Goal: Task Accomplishment & Management: Use online tool/utility

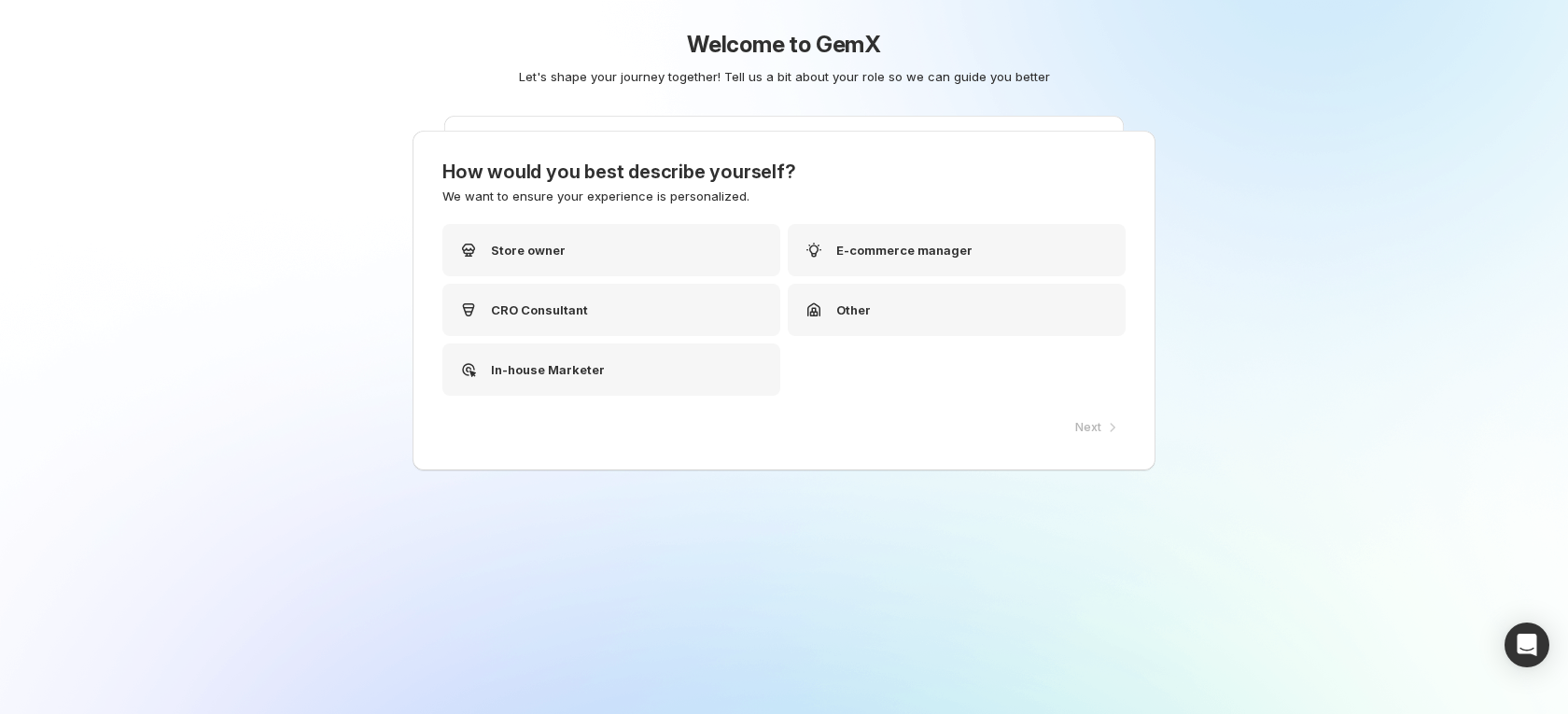
click at [1336, 274] on div "Welcome to GemX Let's shape your journey together! Tell us a bit about your rol…" at bounding box center [784, 357] width 1568 height 714
click at [601, 251] on div "Store owner" at bounding box center [611, 250] width 338 height 52
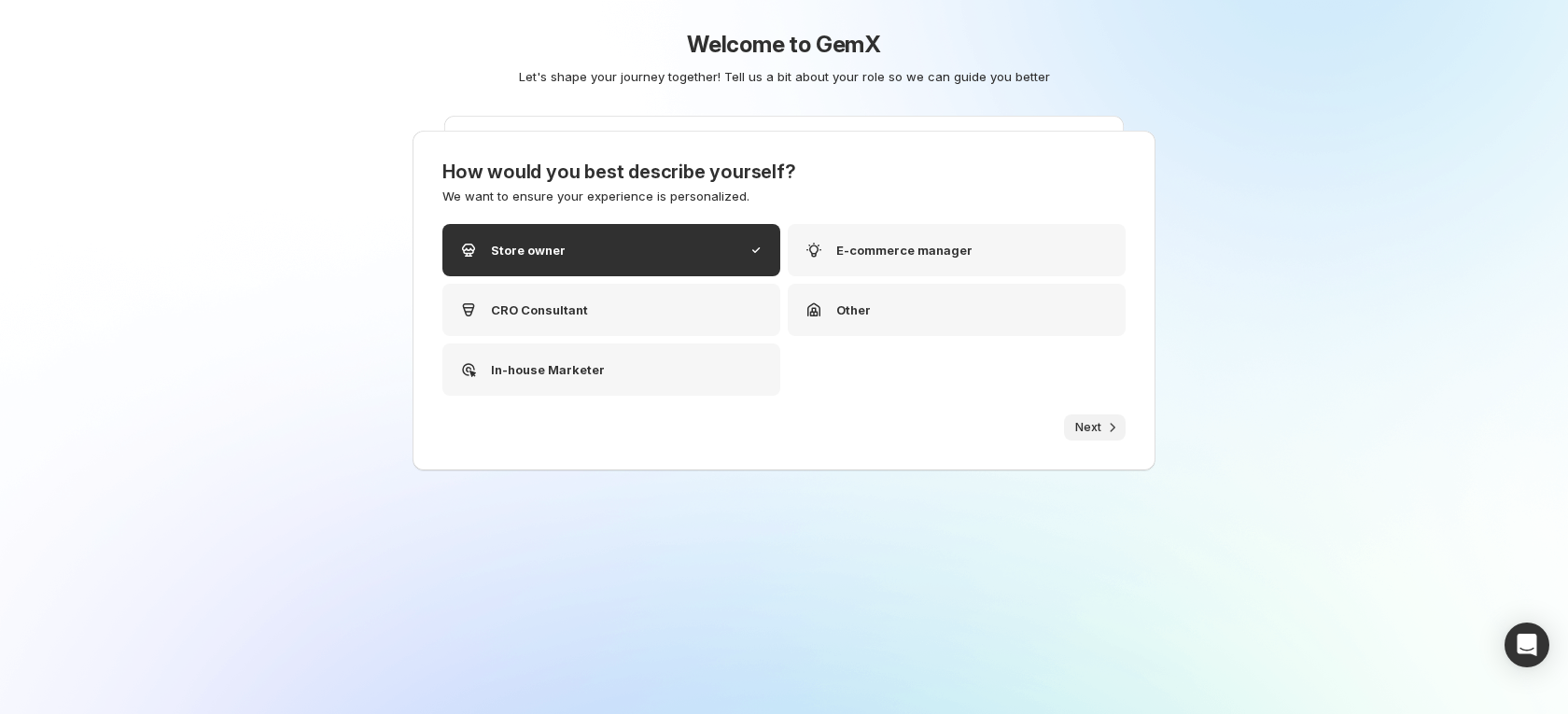
click at [1082, 418] on button "Next" at bounding box center [1094, 427] width 61 height 26
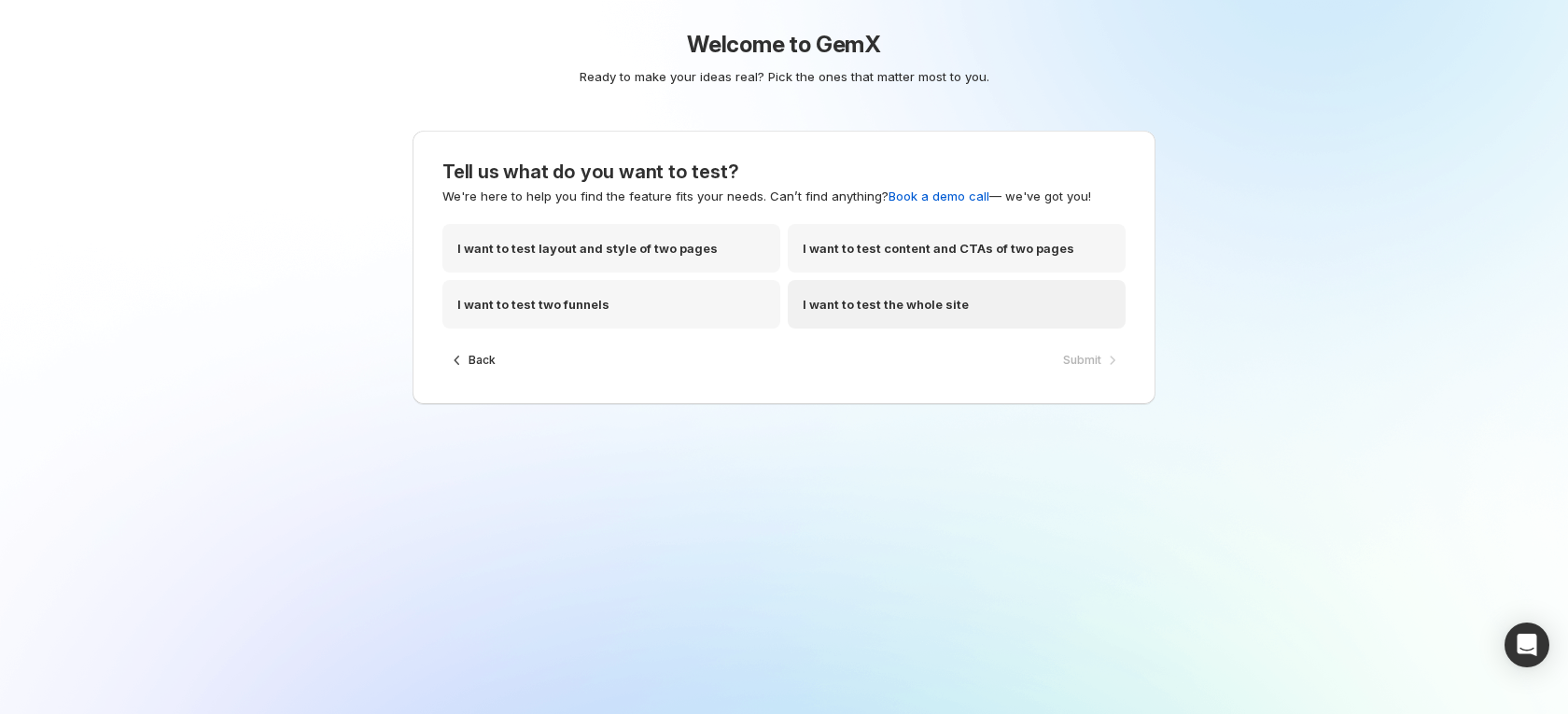
click at [973, 282] on div "I want to test the whole site" at bounding box center [956, 304] width 338 height 49
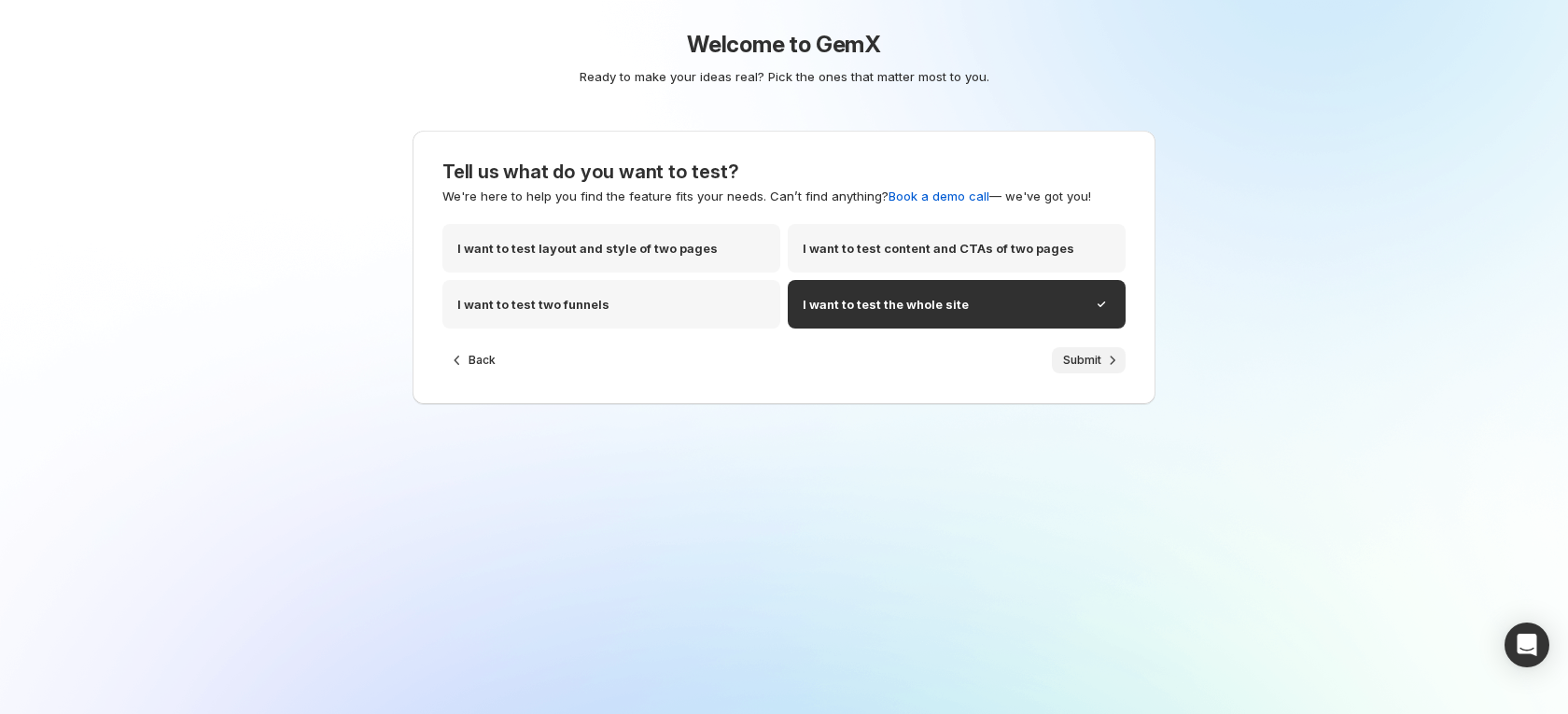
click at [1087, 358] on span "Submit" at bounding box center [1082, 361] width 38 height 15
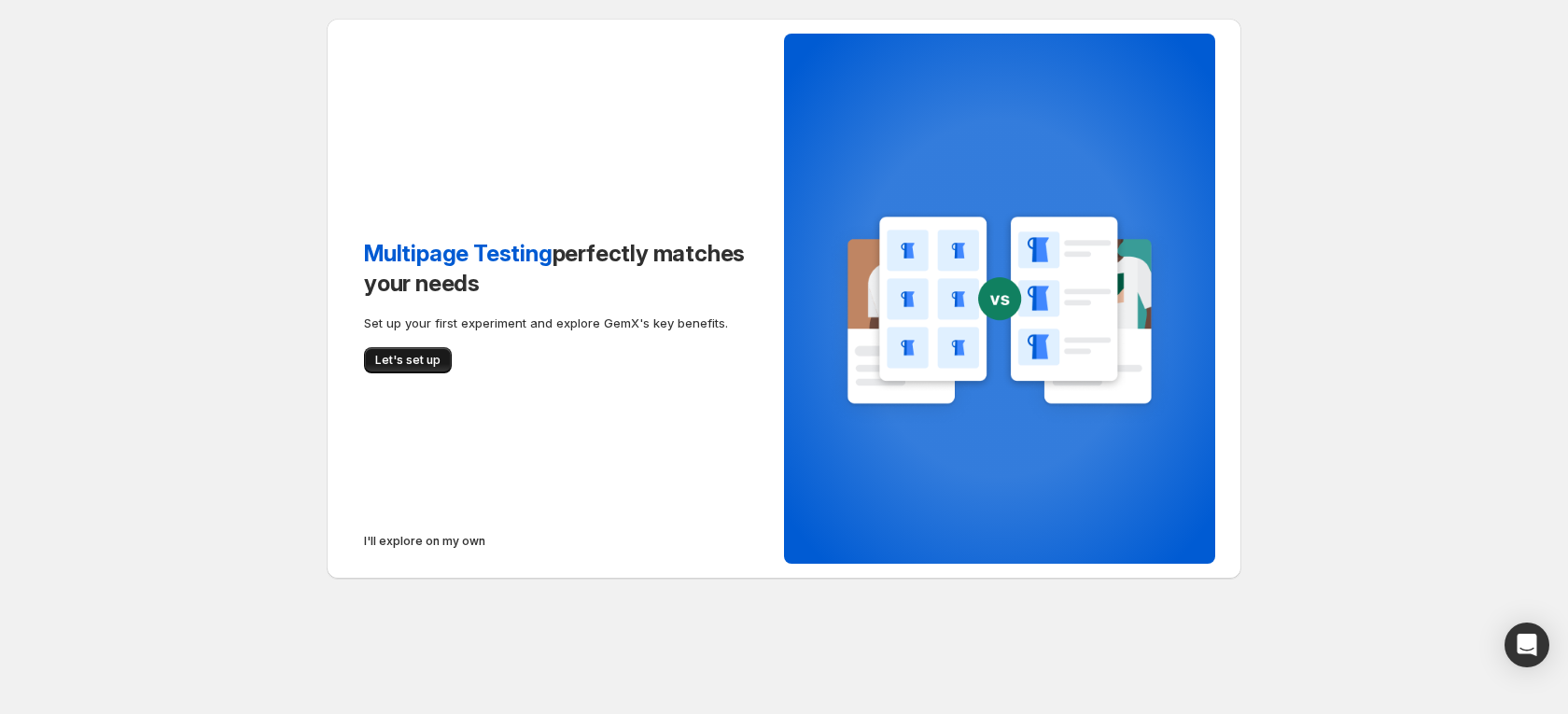
click at [433, 361] on span "Let's set up" at bounding box center [408, 361] width 65 height 15
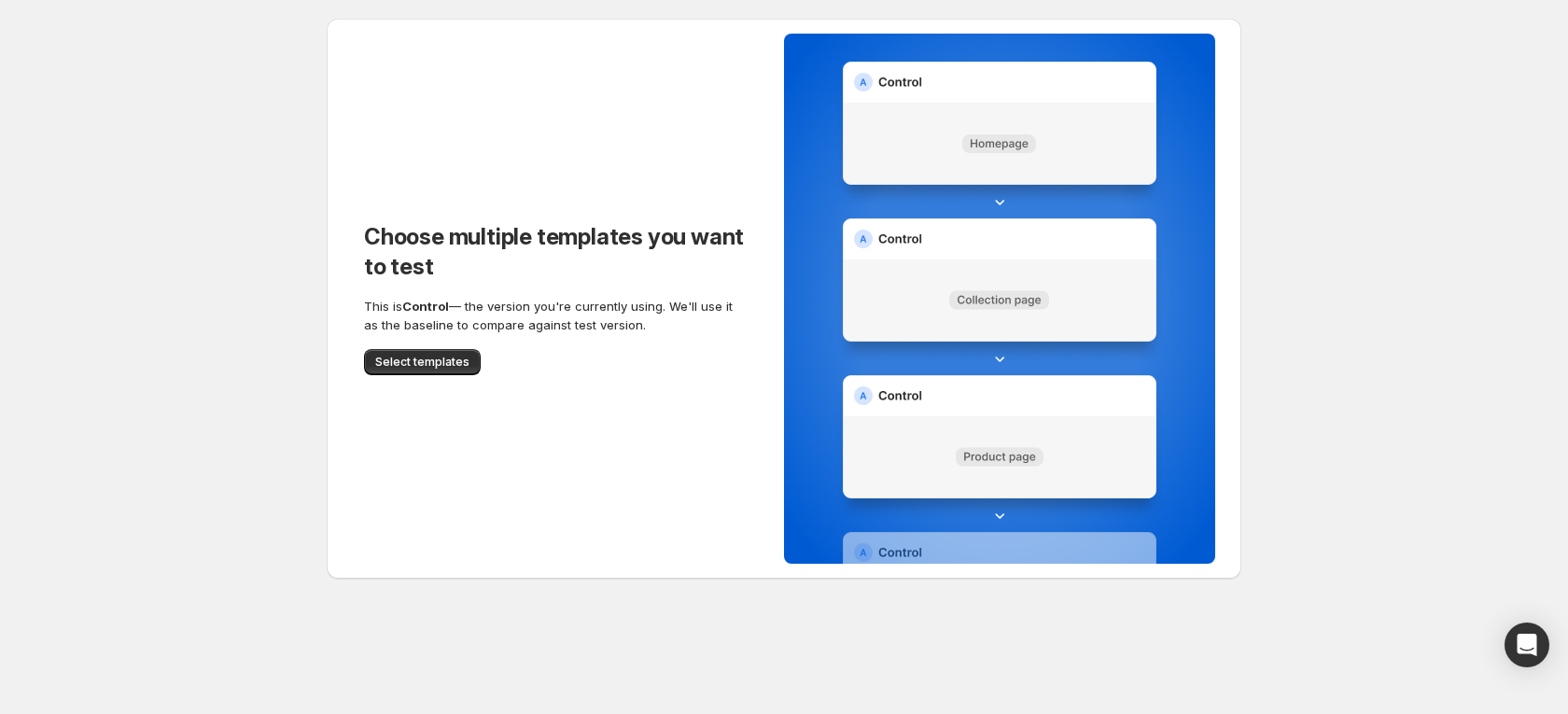
click at [1032, 136] on img at bounding box center [999, 313] width 330 height 503
click at [420, 356] on span "Select templates" at bounding box center [422, 363] width 94 height 15
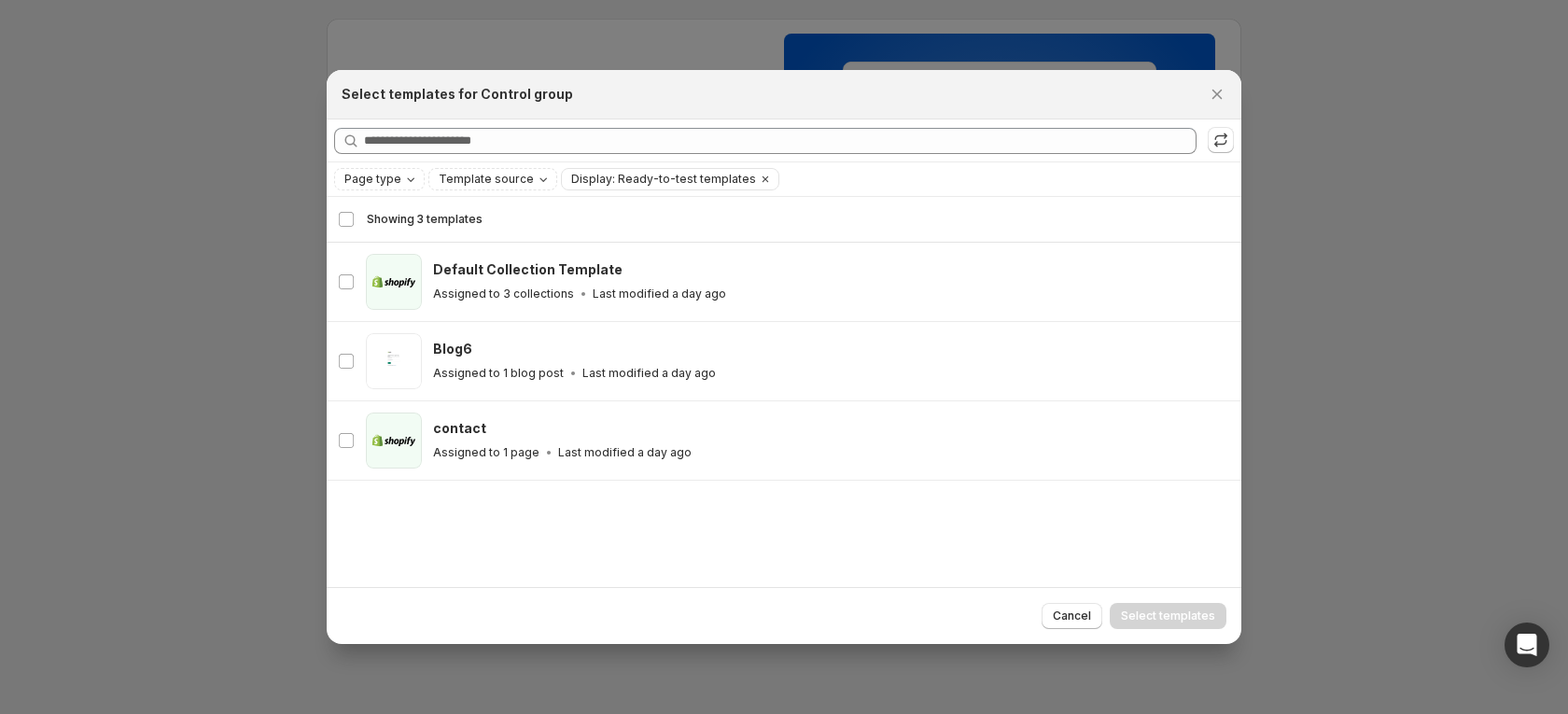
click at [1159, 106] on div "Select templates for Control group" at bounding box center [784, 95] width 915 height 50
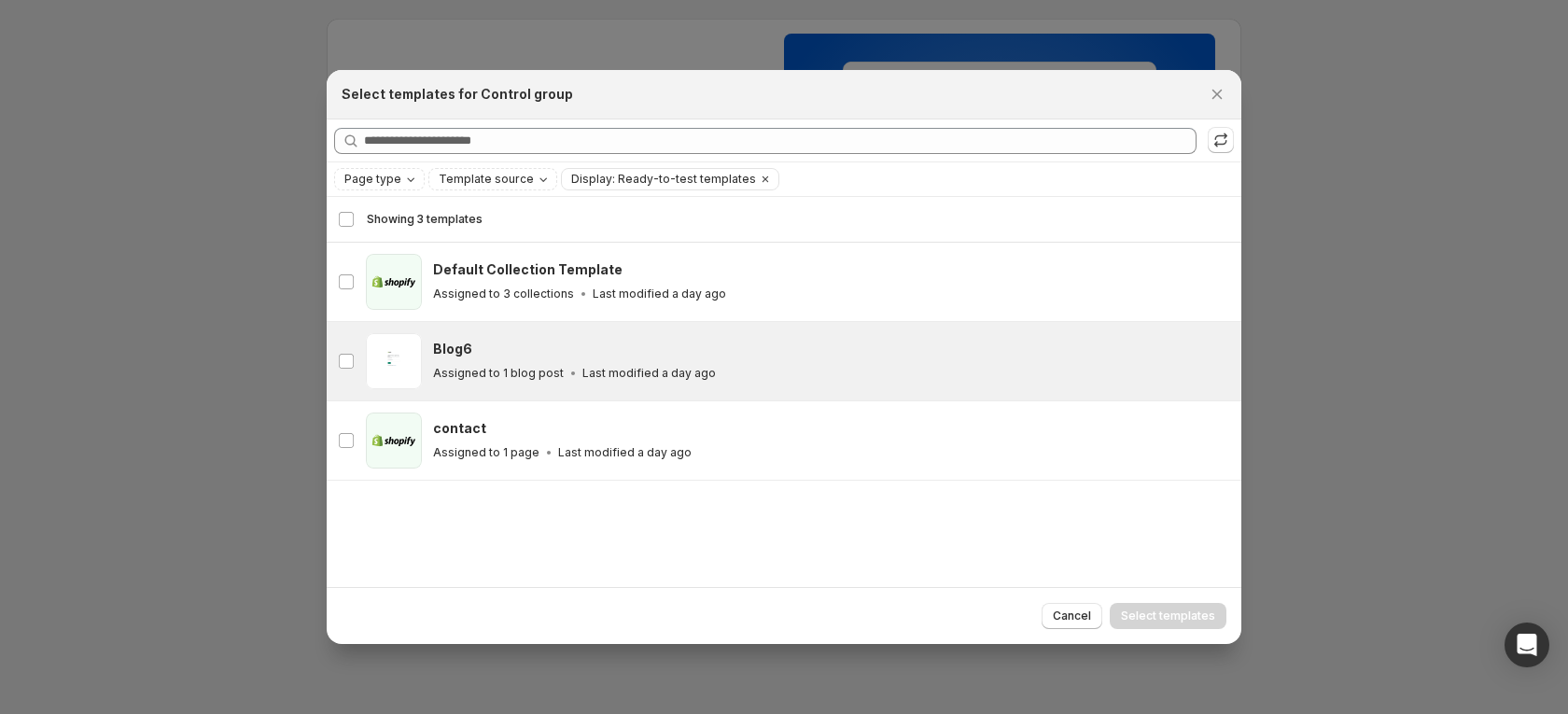
click at [606, 350] on div "Blog6" at bounding box center [828, 348] width 791 height 18
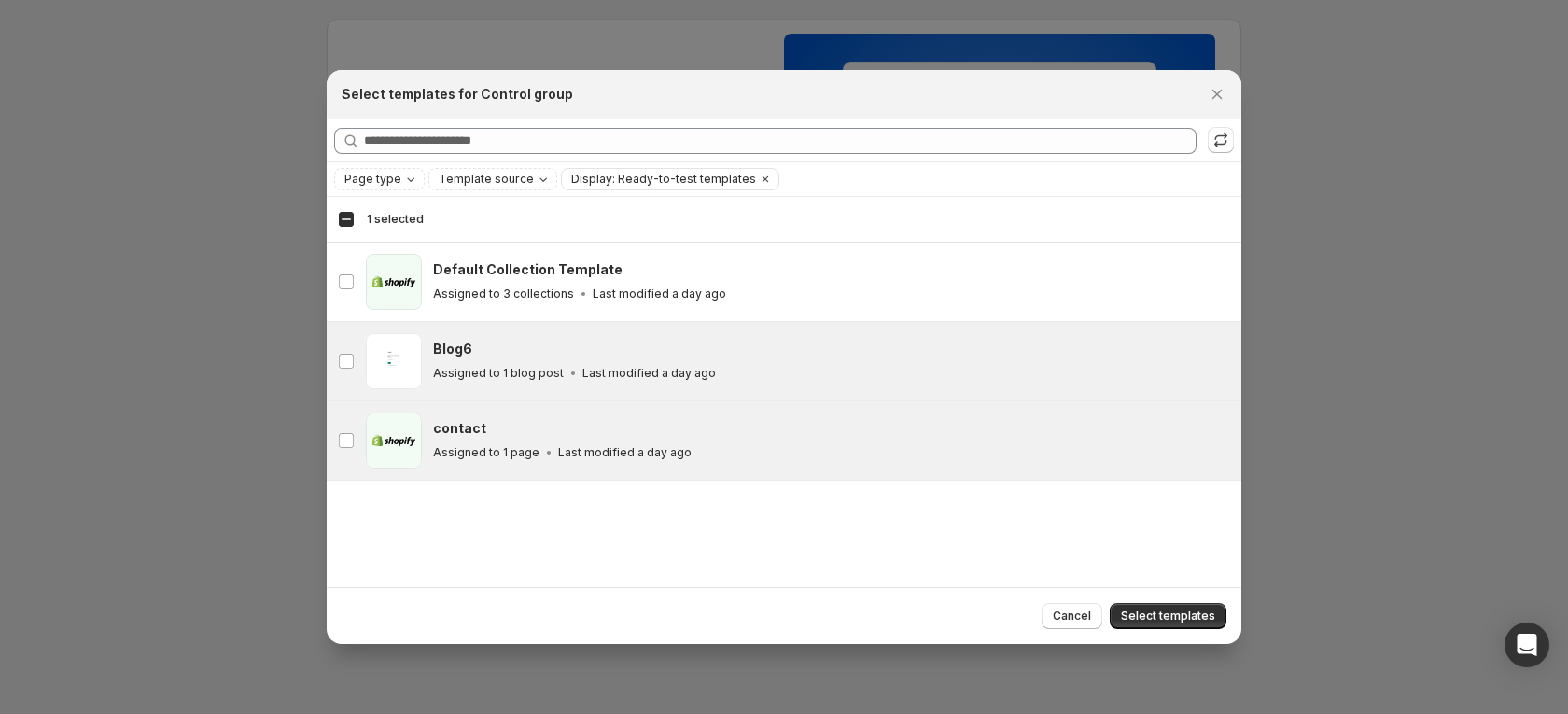
click at [617, 426] on div "contact" at bounding box center [828, 428] width 791 height 18
click at [1146, 606] on button "Select templates" at bounding box center [1168, 616] width 117 height 26
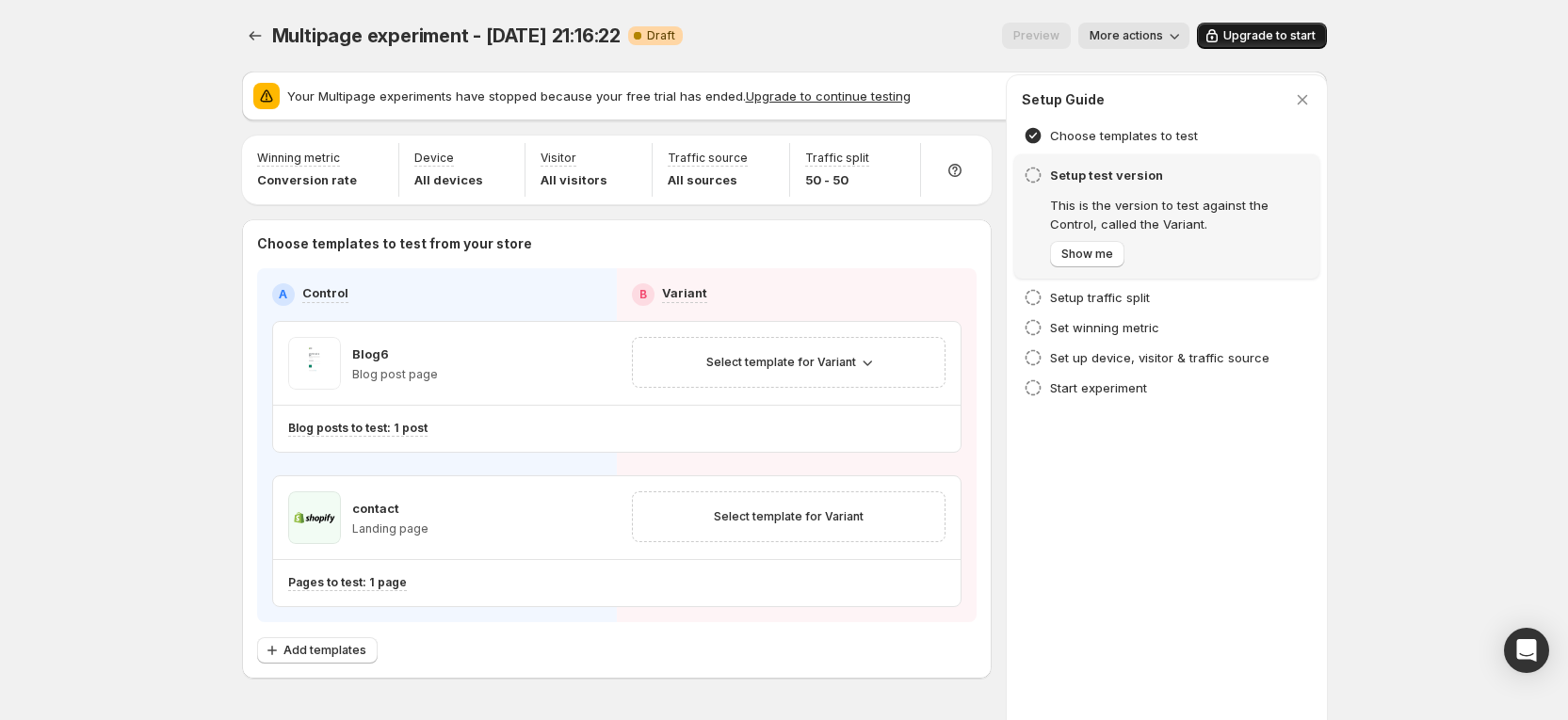
click at [1253, 30] on span "Upgrade to start" at bounding box center [1269, 36] width 92 height 15
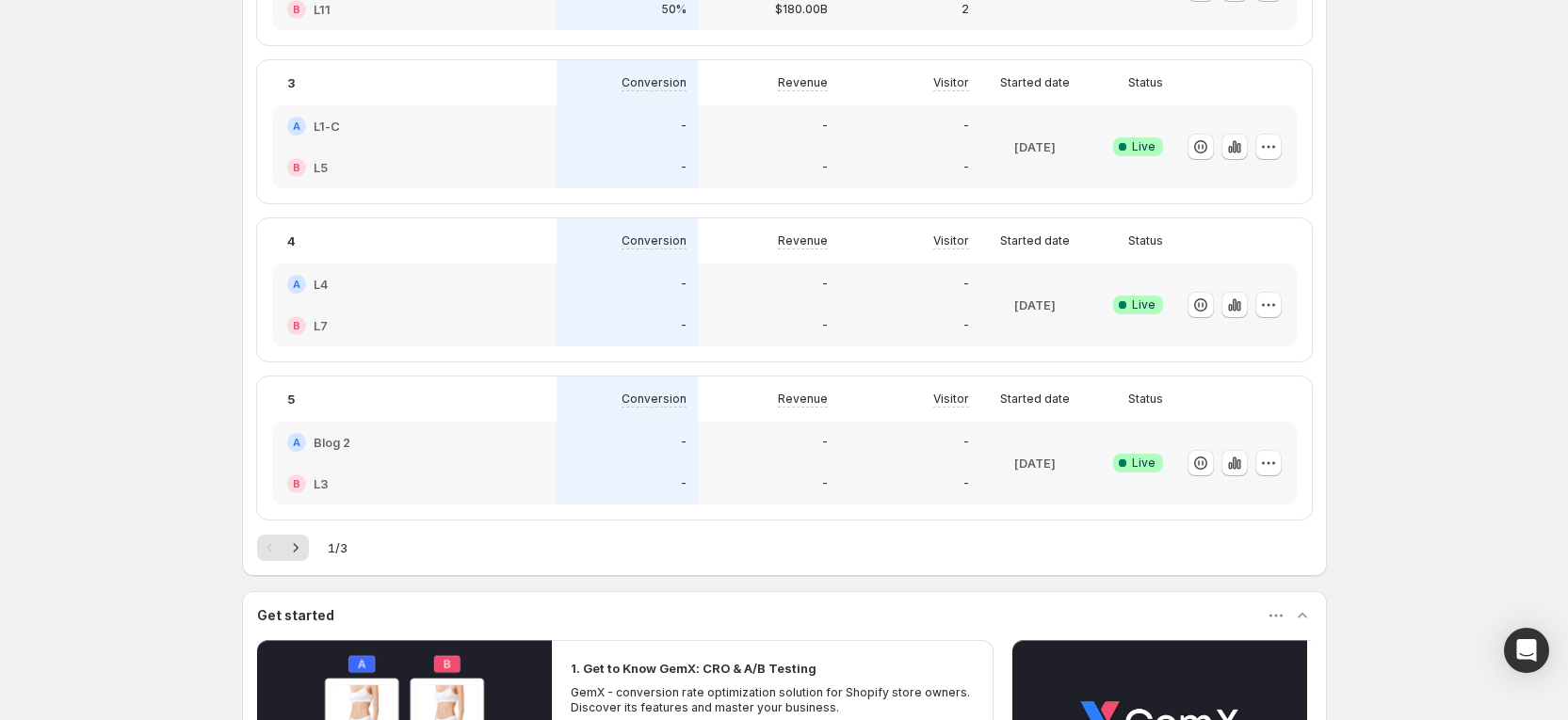
scroll to position [706, 0]
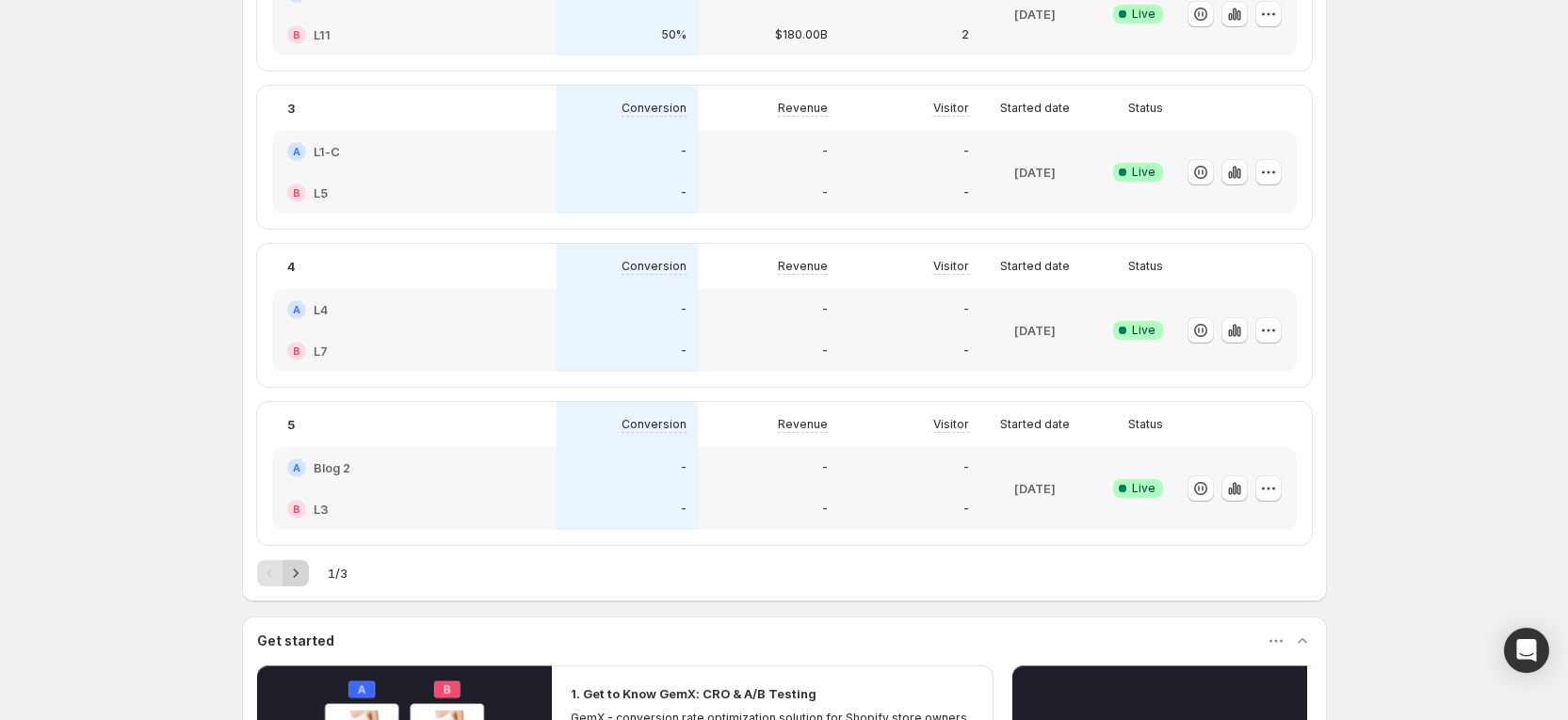
click at [304, 577] on icon "Next" at bounding box center [295, 573] width 18 height 18
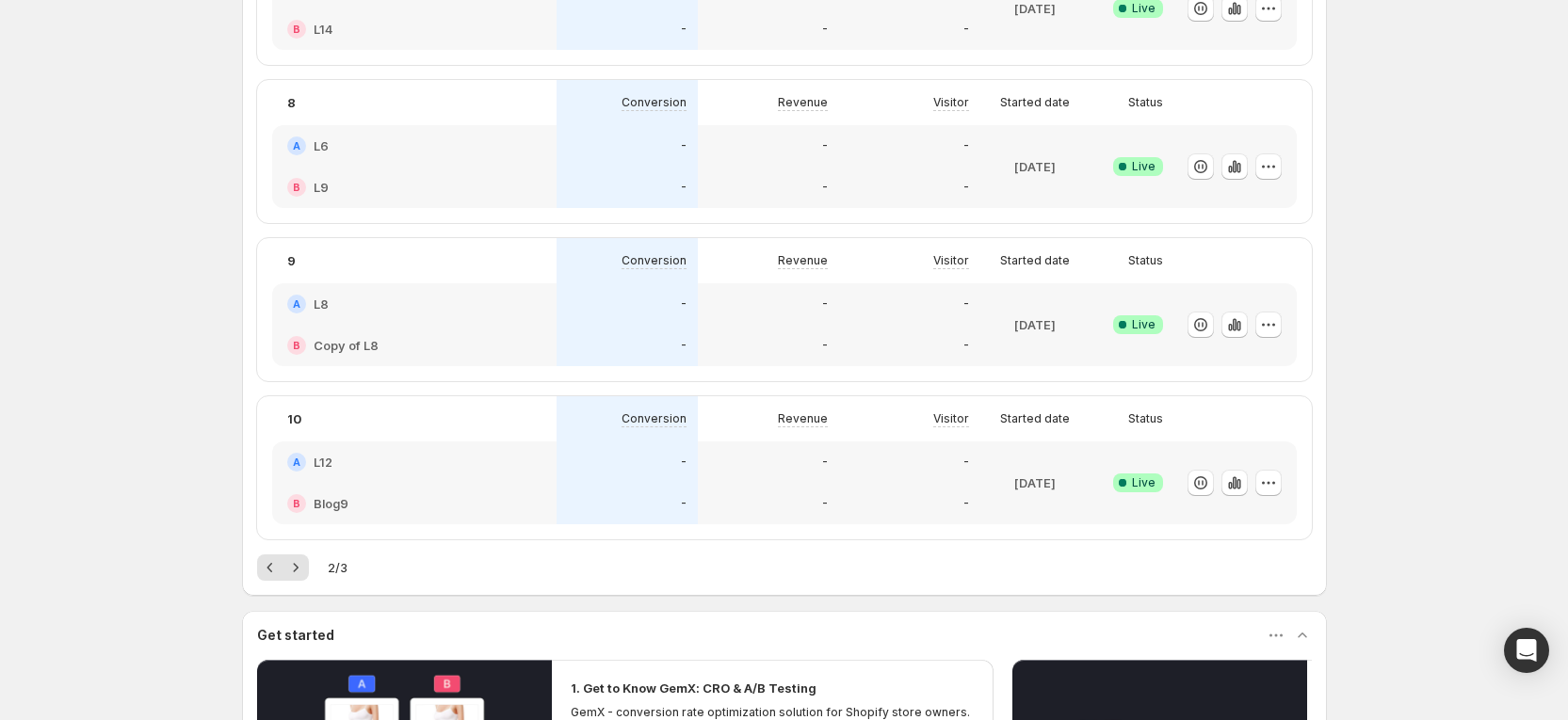
scroll to position [848, 0]
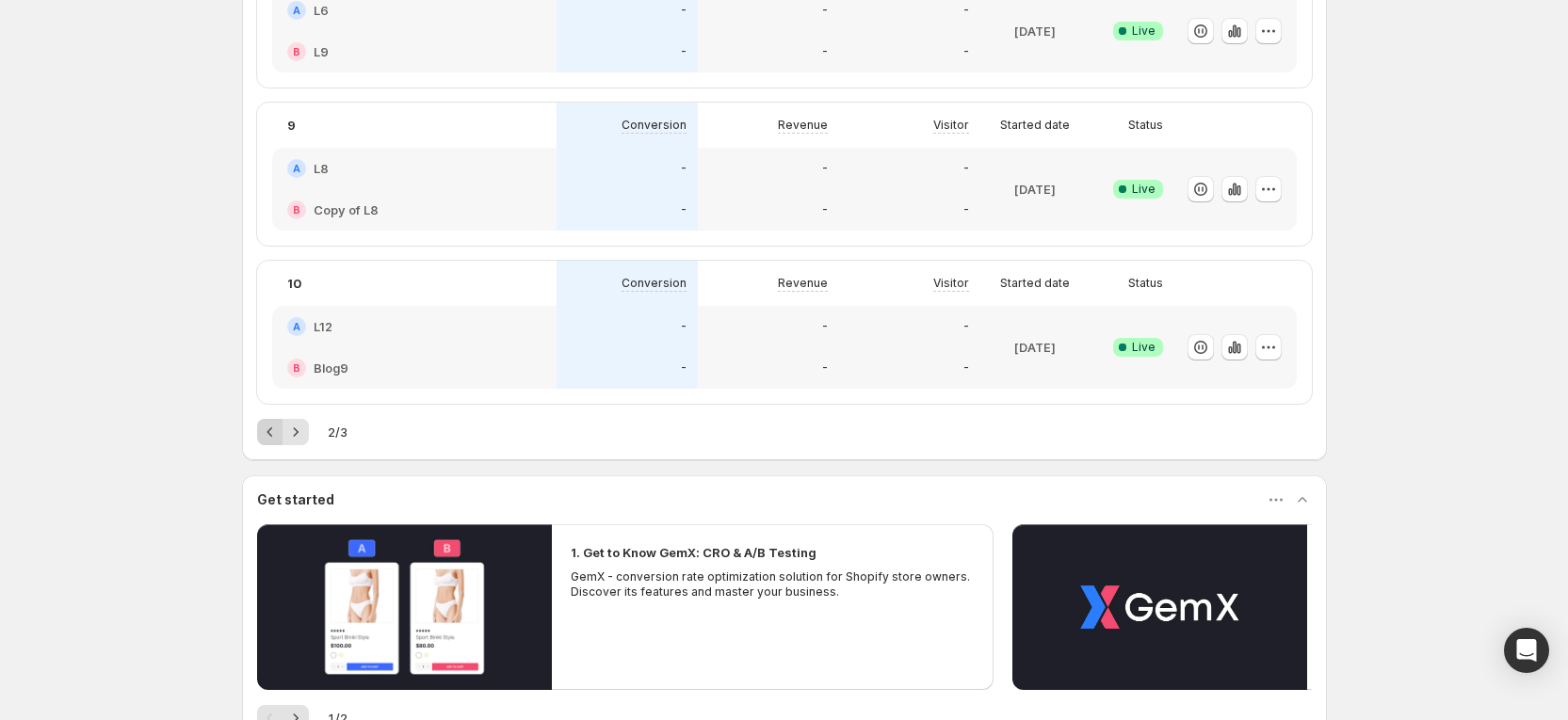
click at [272, 431] on icon "Previous" at bounding box center [269, 433] width 6 height 10
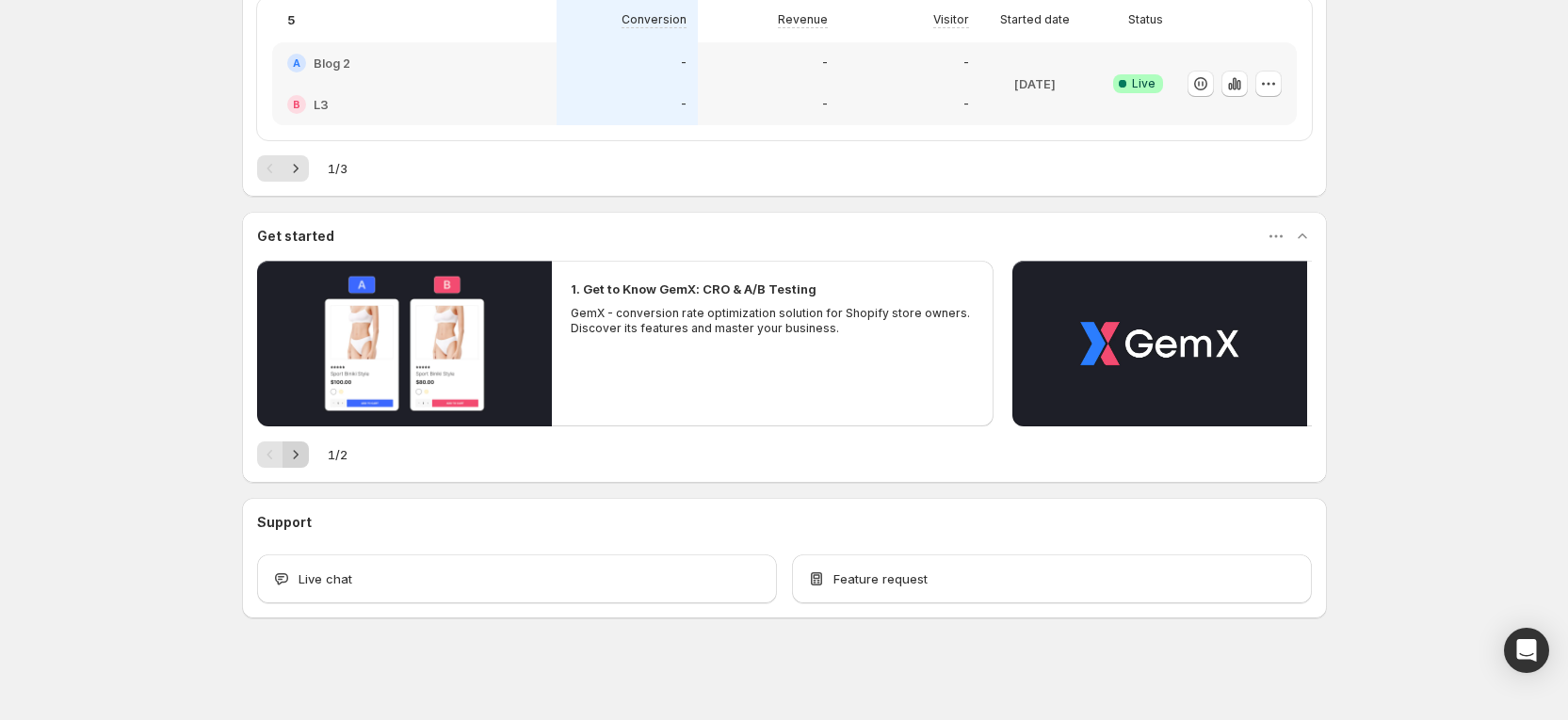
click at [305, 457] on icon "Next" at bounding box center [295, 454] width 18 height 18
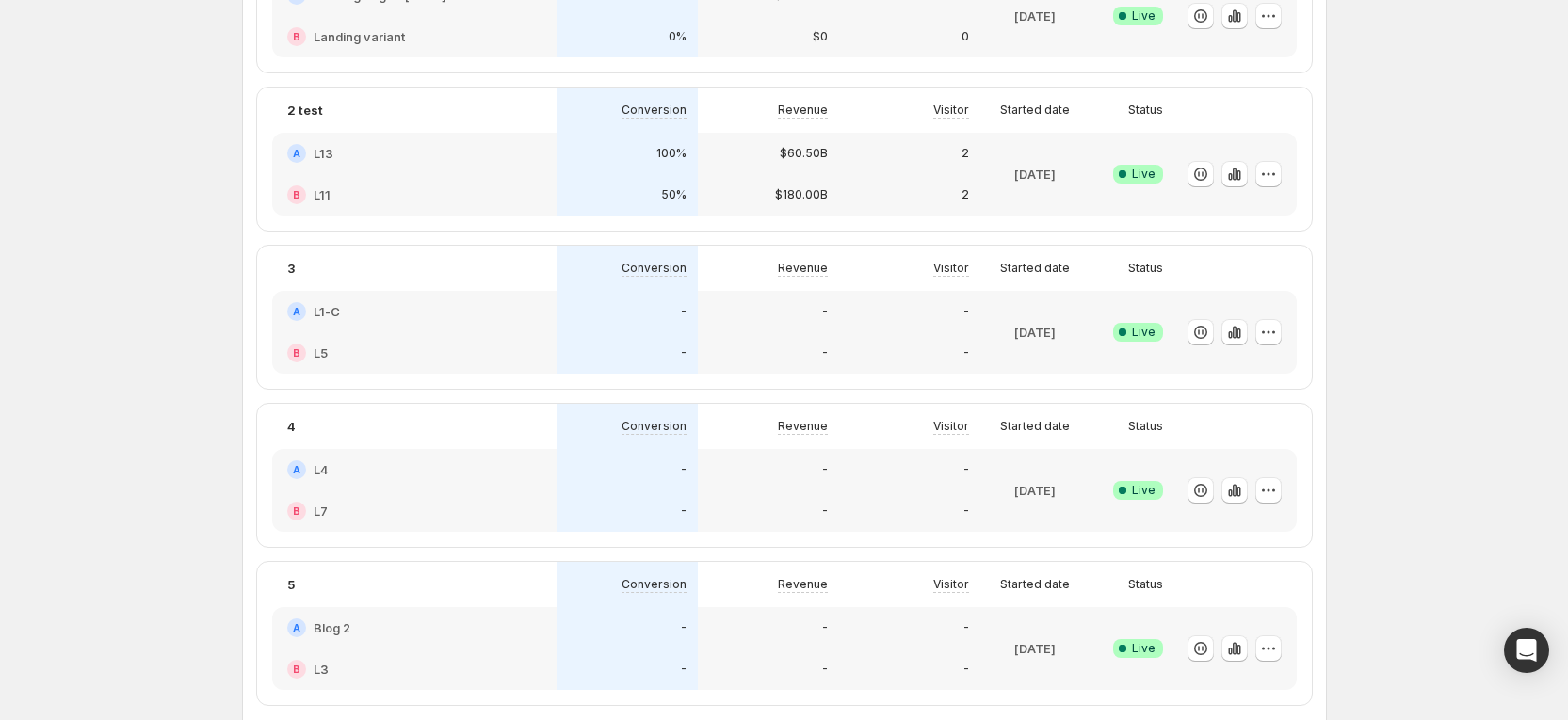
scroll to position [828, 0]
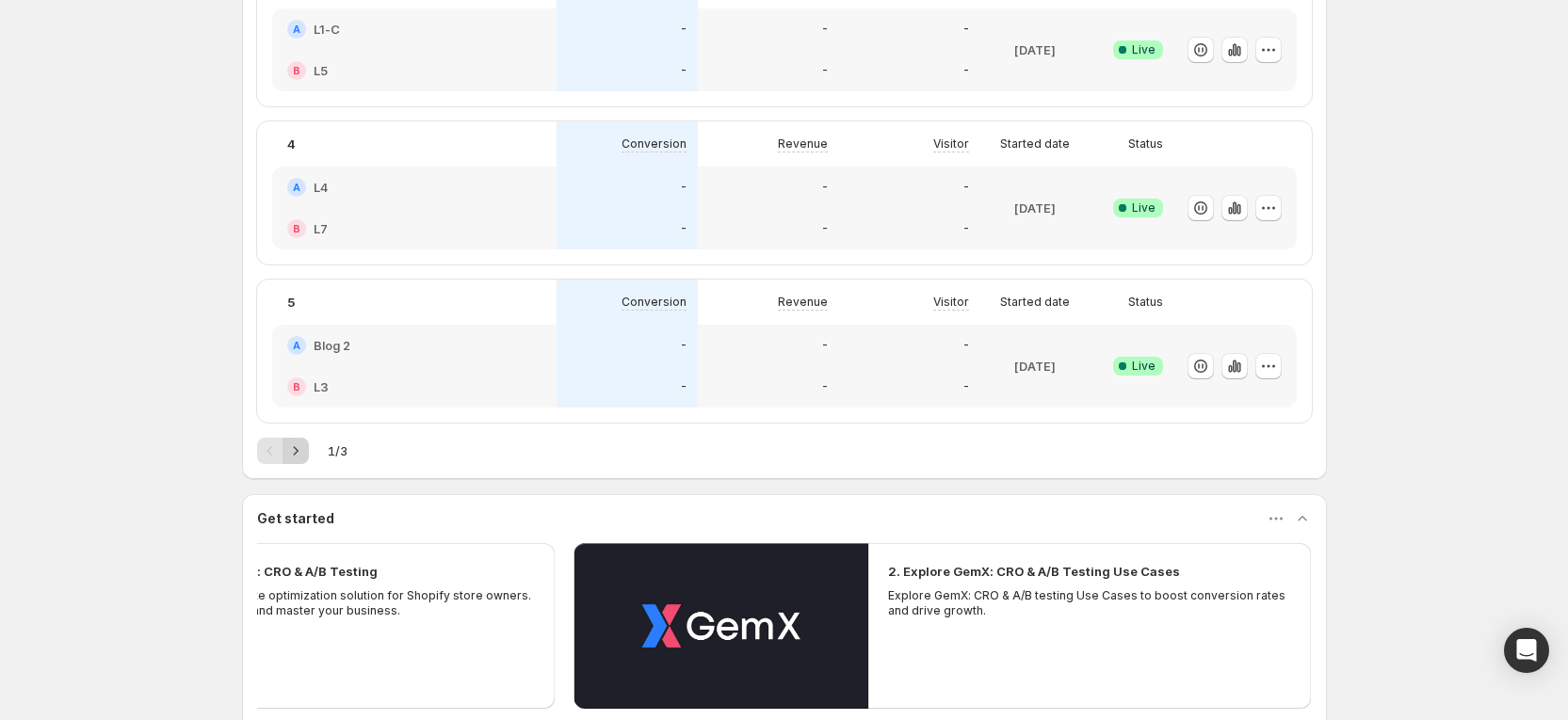
click at [305, 451] on icon "Next" at bounding box center [295, 450] width 18 height 18
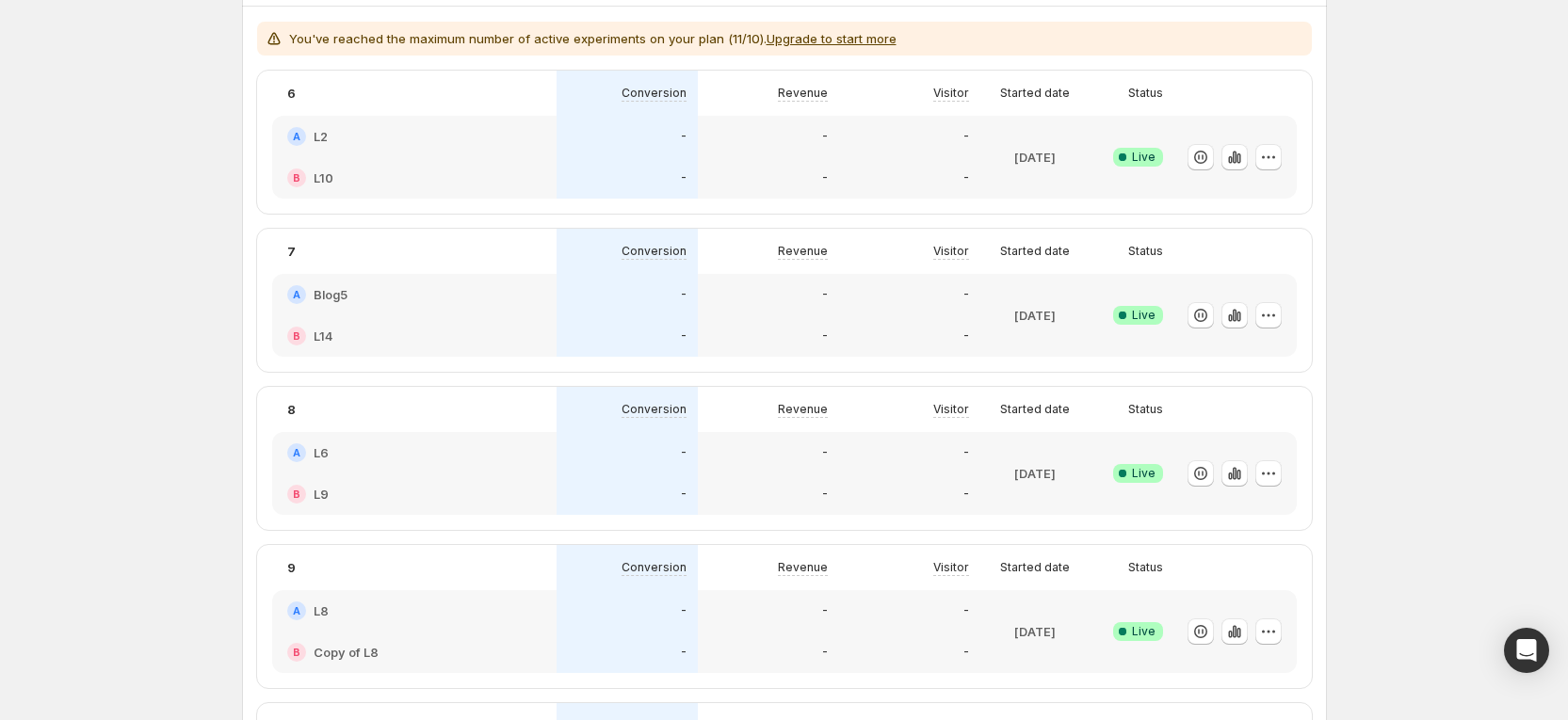
scroll to position [263, 0]
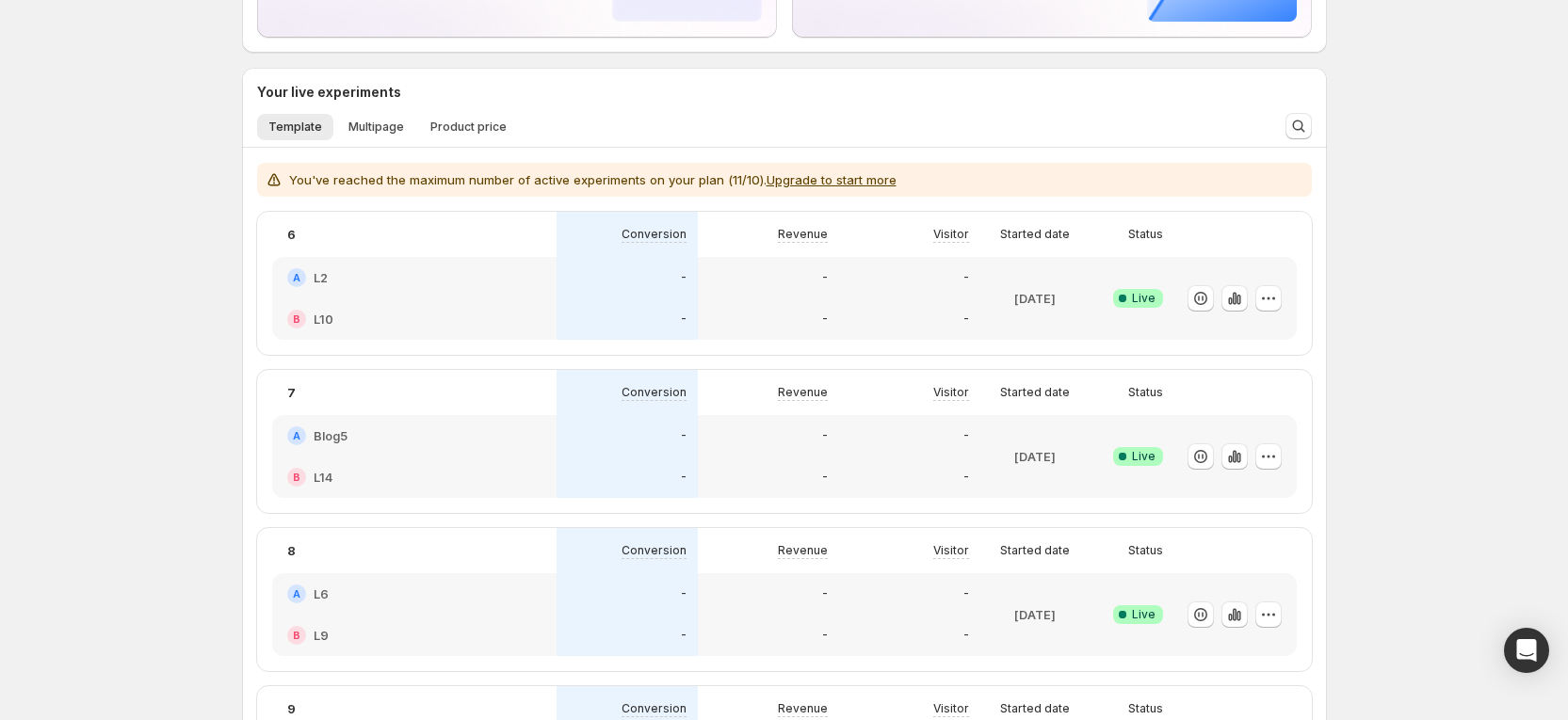
click at [1421, 297] on div "Welcome to GemX, Russia Le GemX: CRO & A/B Test lets you run experiments by spl…" at bounding box center [784, 652] width 1568 height 1832
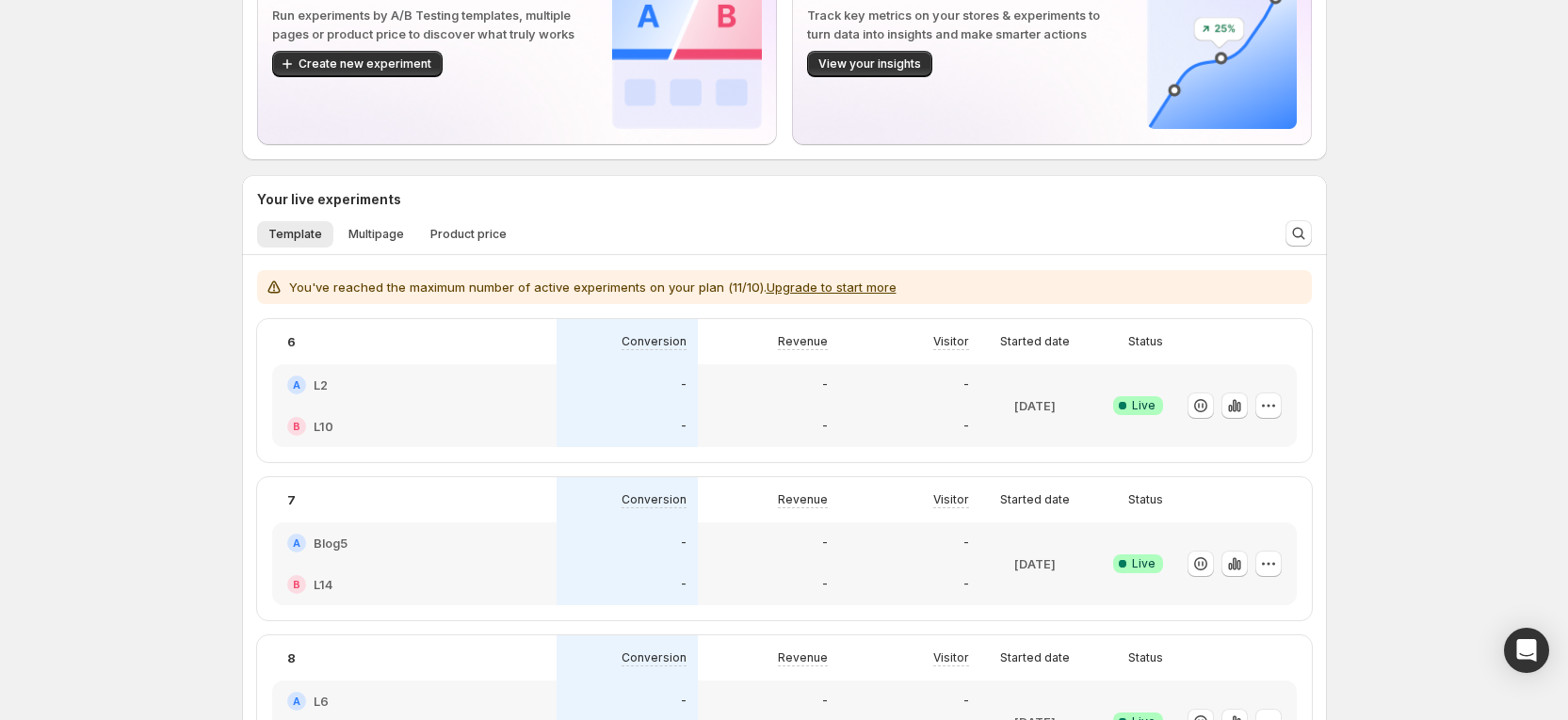
scroll to position [0, 0]
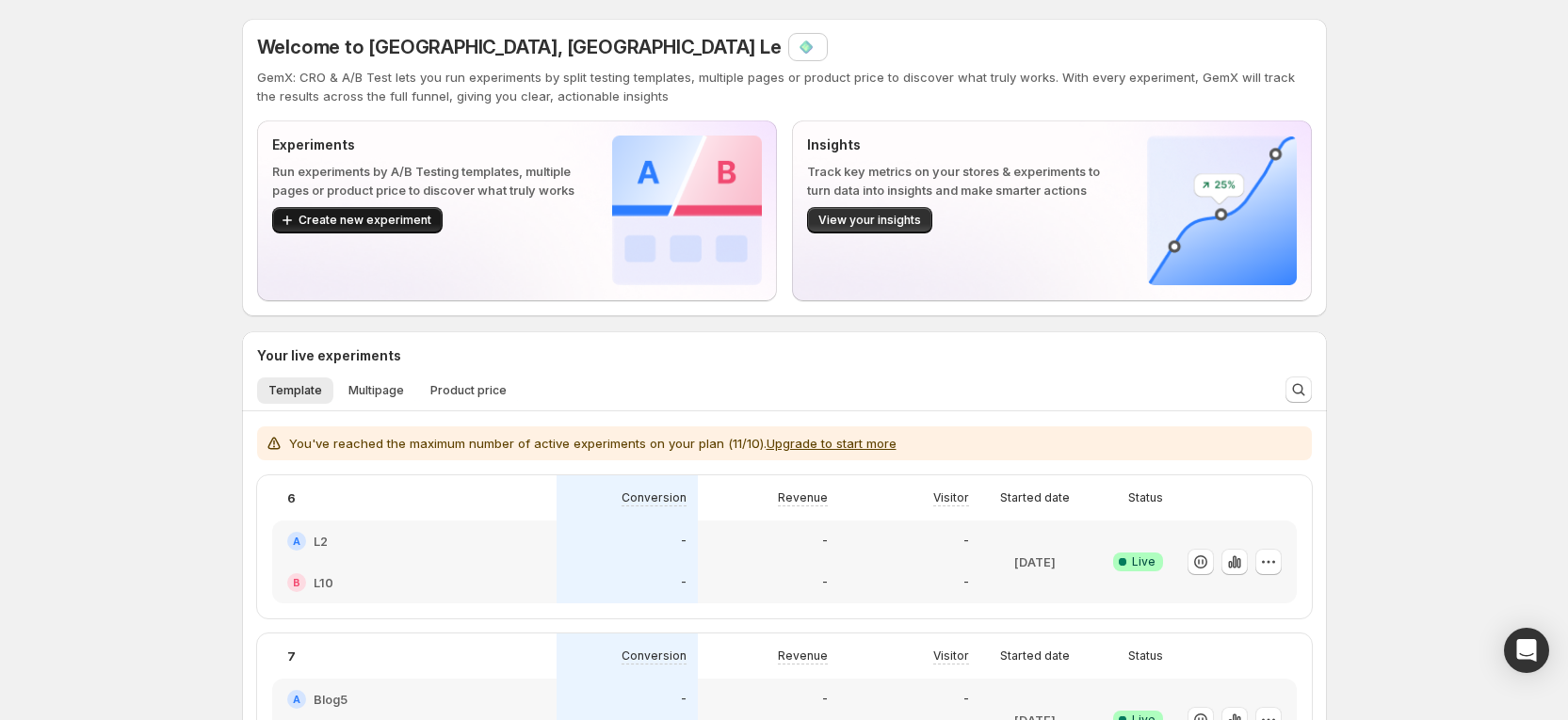
click at [422, 217] on span "Create new experiment" at bounding box center [364, 221] width 133 height 15
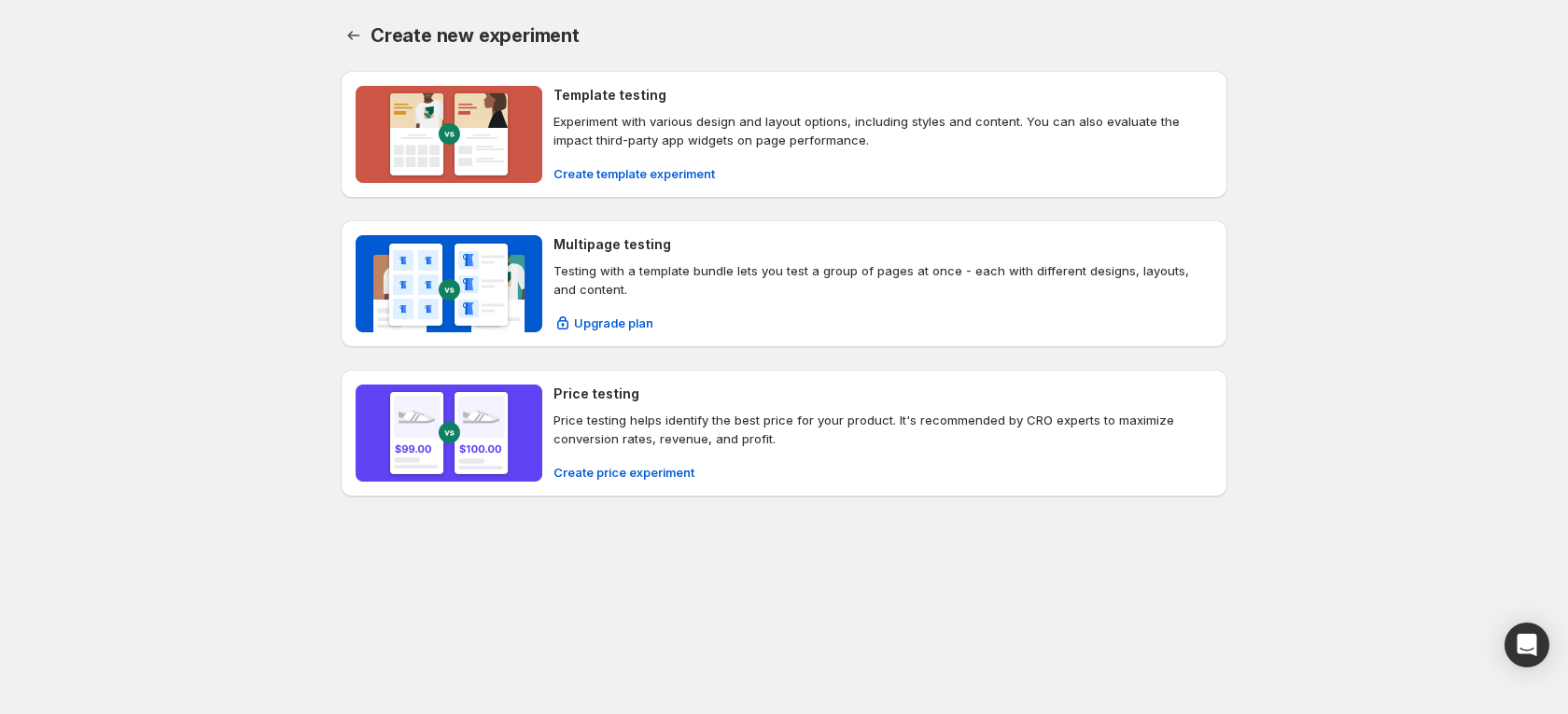
click at [367, 214] on div "Template testing Experiment with various design and layout options, including s…" at bounding box center [784, 284] width 886 height 426
click at [612, 168] on span "Create template experiment" at bounding box center [634, 173] width 161 height 18
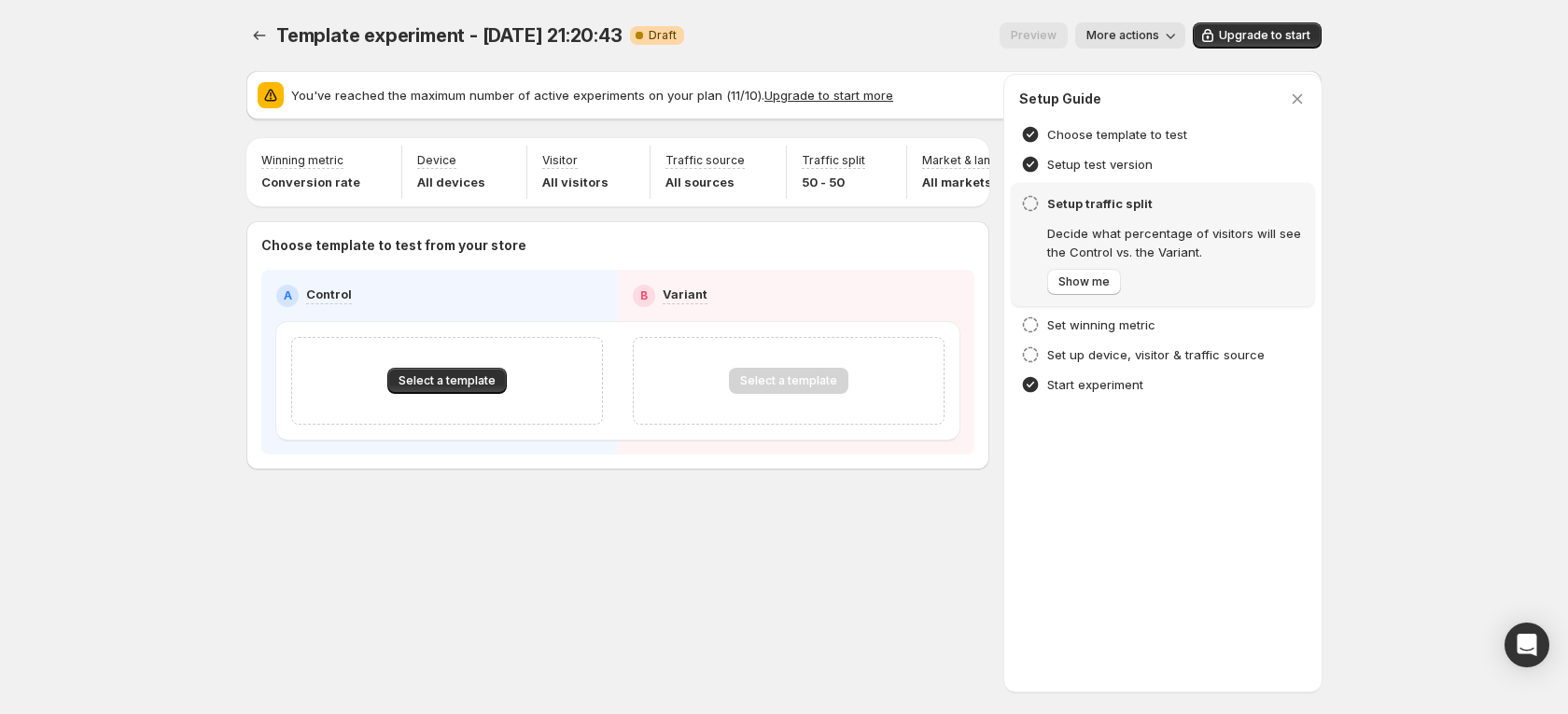
click at [1131, 39] on span "More actions" at bounding box center [1123, 36] width 73 height 15
click at [1133, 194] on span "Delete" at bounding box center [1135, 202] width 37 height 15
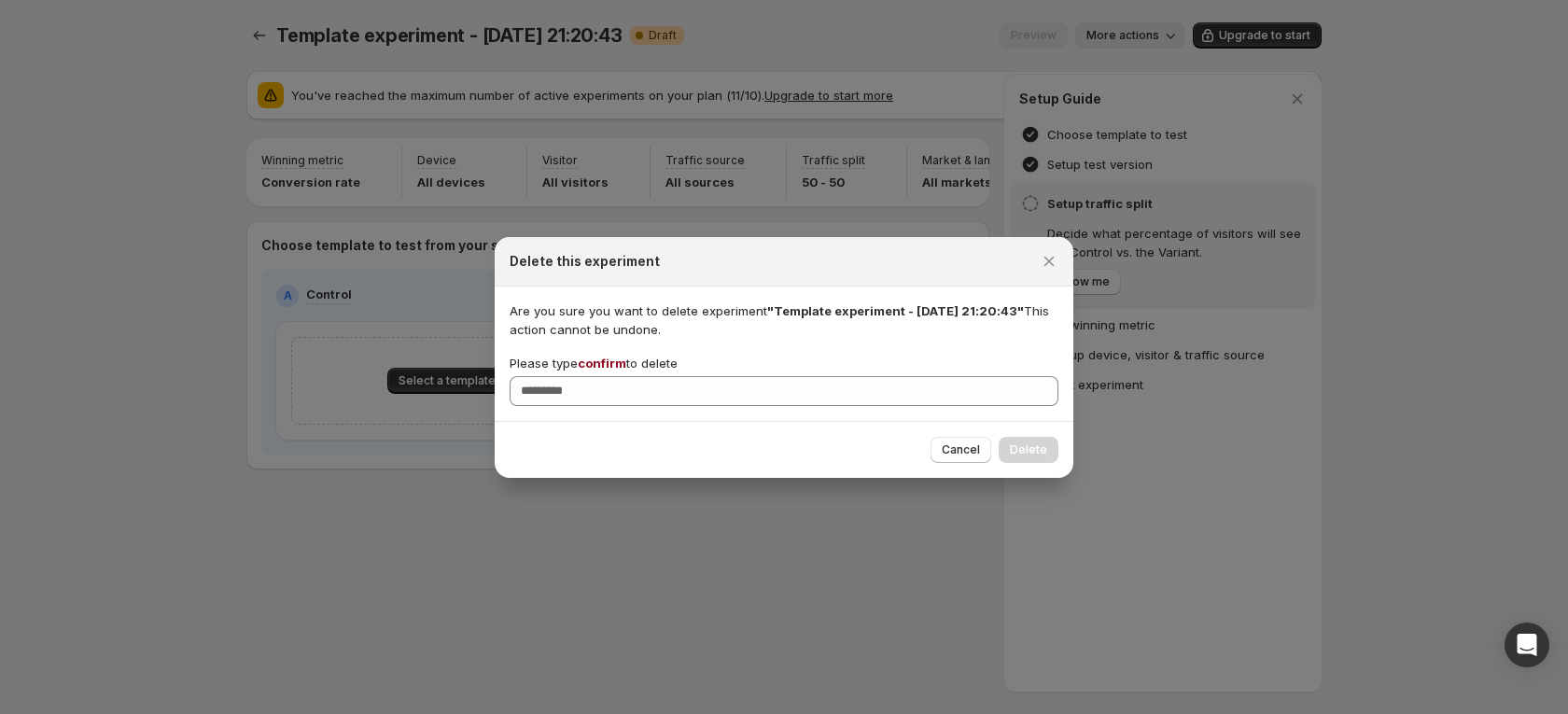
click at [612, 361] on span "confirm" at bounding box center [601, 364] width 49 height 15
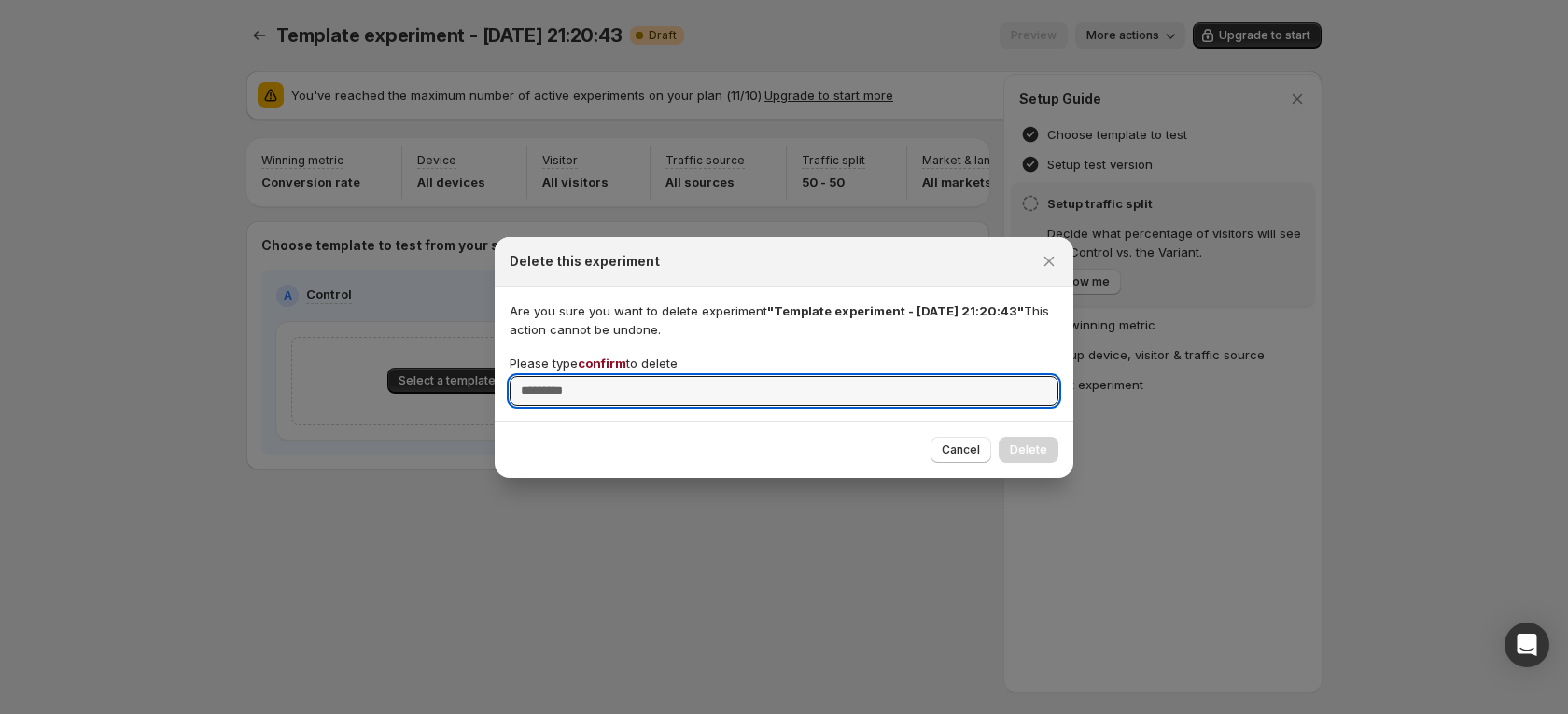
click at [612, 376] on input "Please type confirm to delete" at bounding box center [784, 391] width 549 height 30
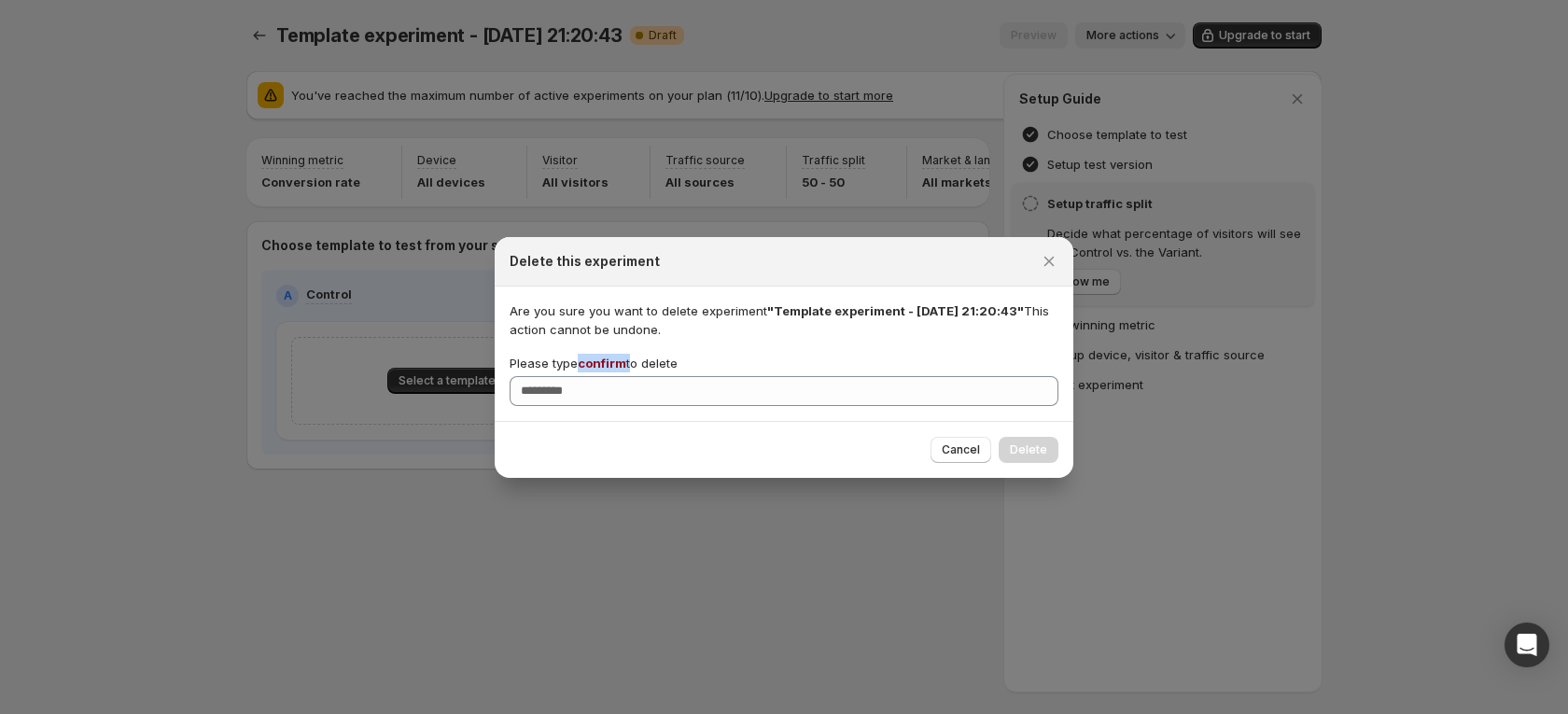
click at [612, 360] on span "confirm" at bounding box center [601, 364] width 49 height 15
click at [612, 376] on input "Please type confirm to delete" at bounding box center [784, 391] width 549 height 30
copy p "confirm"
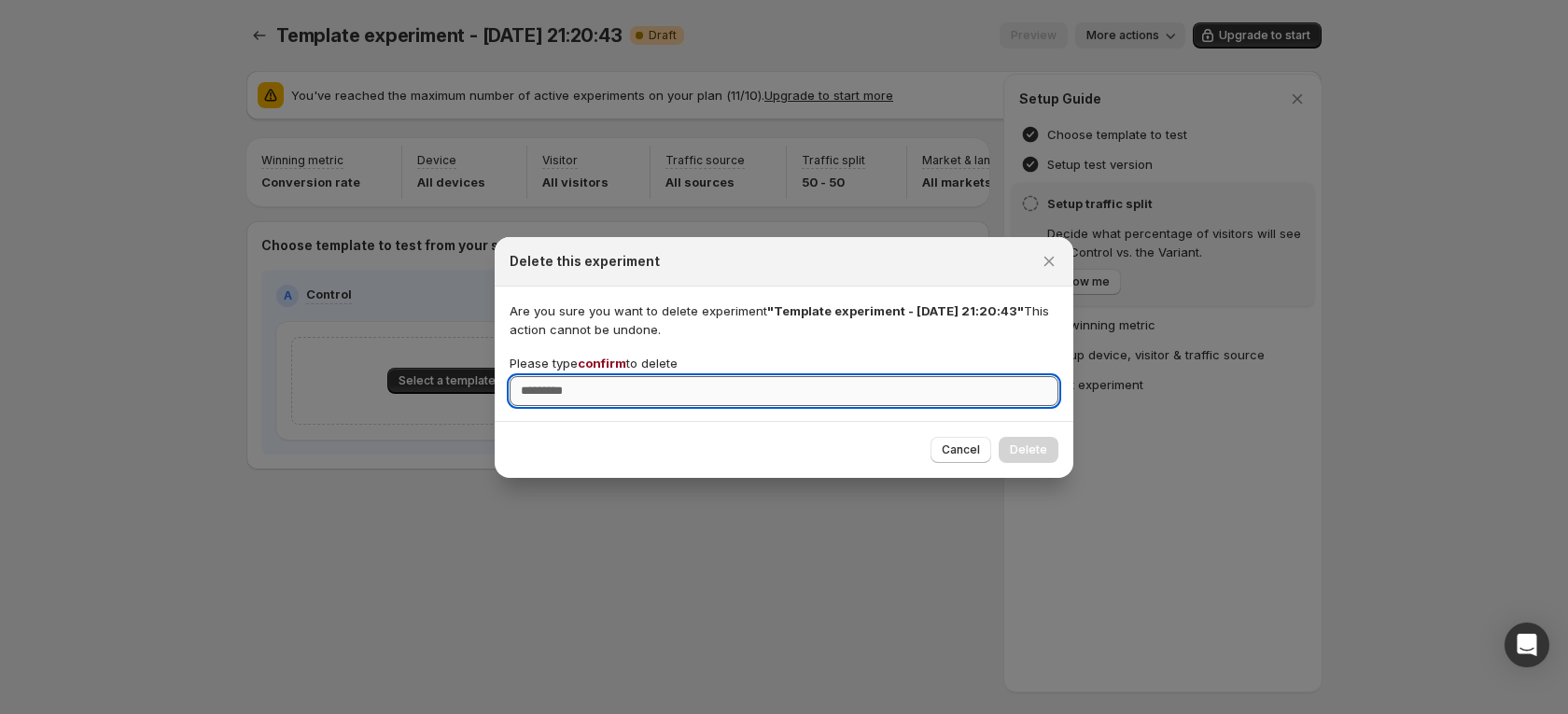
click at [633, 392] on input "Please type confirm to delete" at bounding box center [784, 391] width 549 height 30
paste input "*******"
type input "*******"
click at [1018, 440] on button "Delete" at bounding box center [1028, 449] width 59 height 26
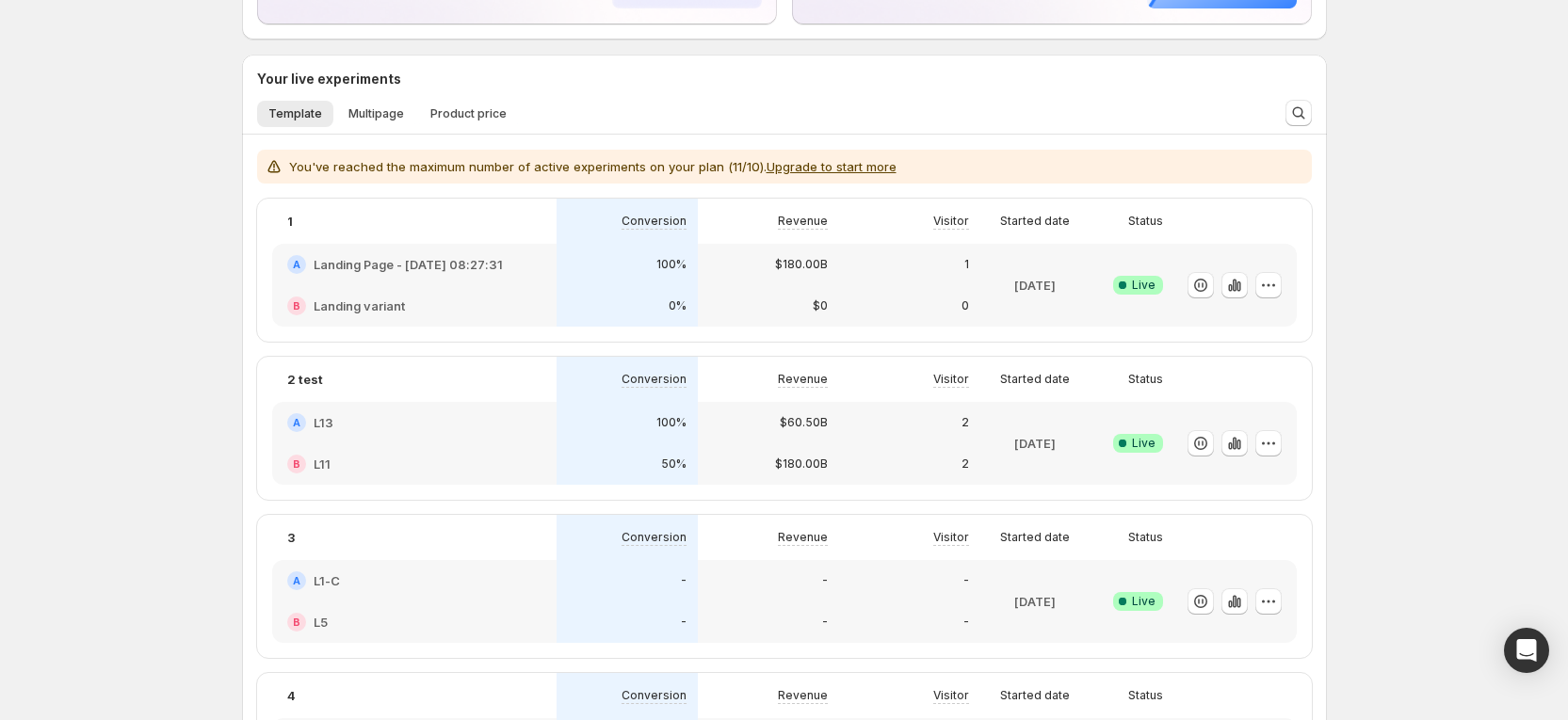
scroll to position [283, 0]
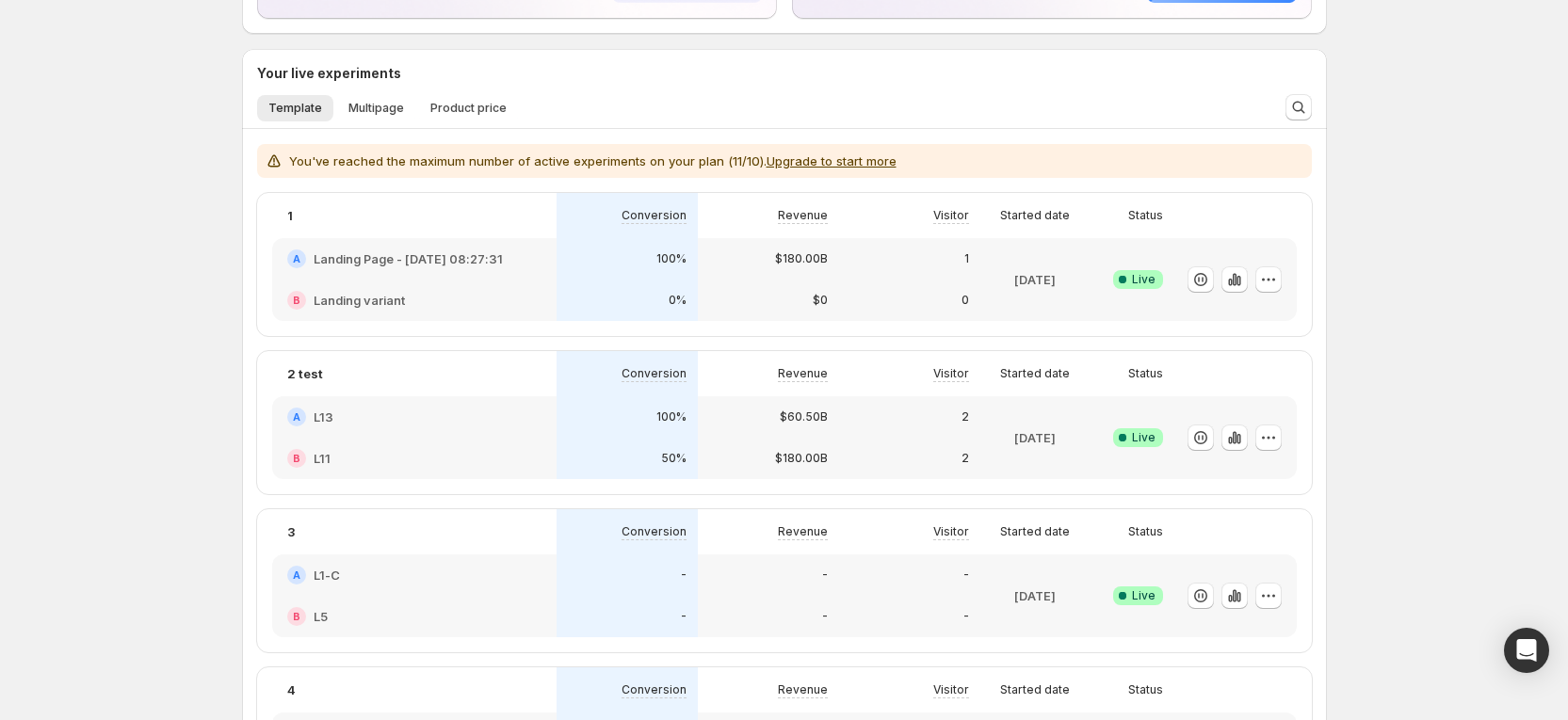
click at [564, 417] on div "100%" at bounding box center [627, 417] width 141 height 42
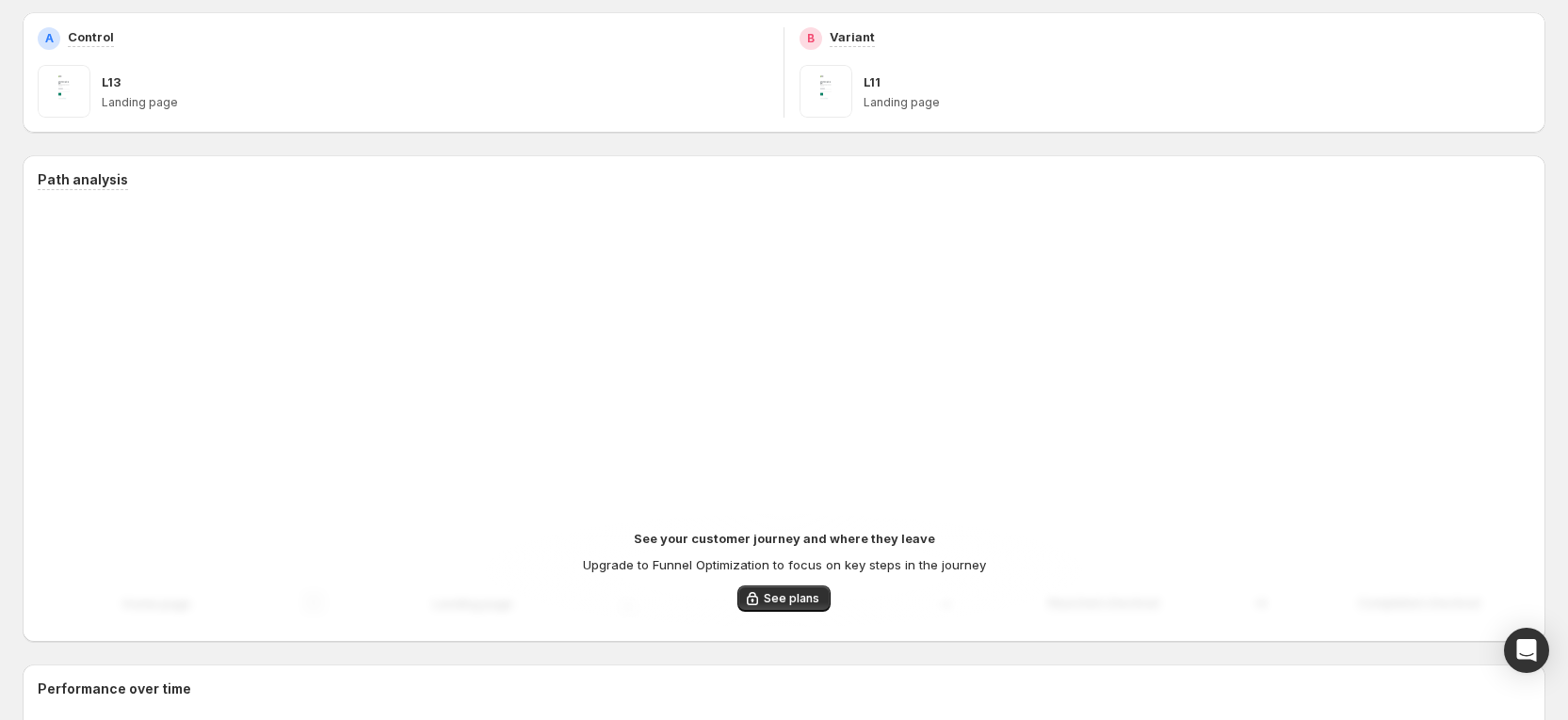
click at [585, 425] on div "Goal Conversion Device All devices Visitor All visitors Traffic source All sour…" at bounding box center [783, 663] width 1523 height 1663
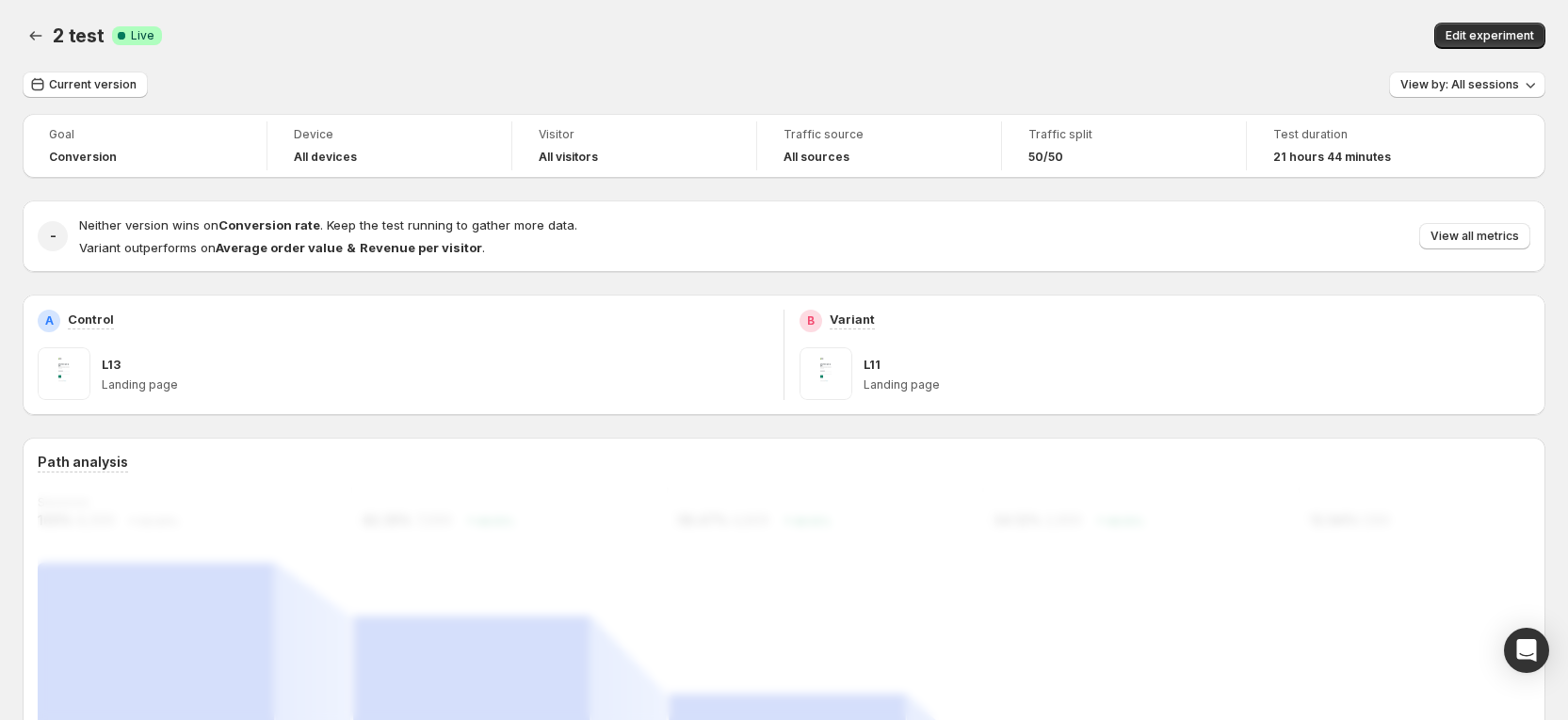
click at [1195, 34] on div "Edit experiment" at bounding box center [1173, 35] width 744 height 26
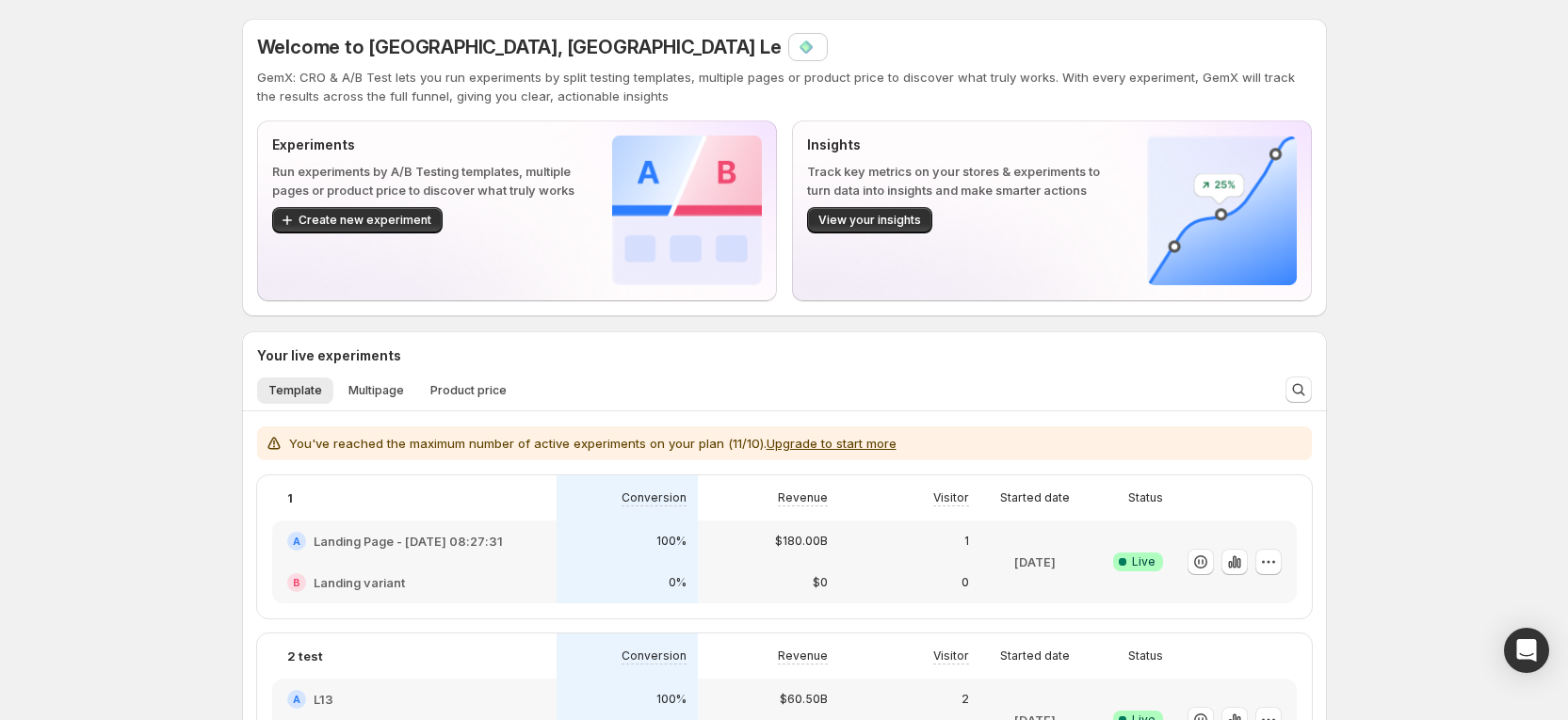
drag, startPoint x: 1409, startPoint y: 220, endPoint x: 1375, endPoint y: 237, distance: 38.0
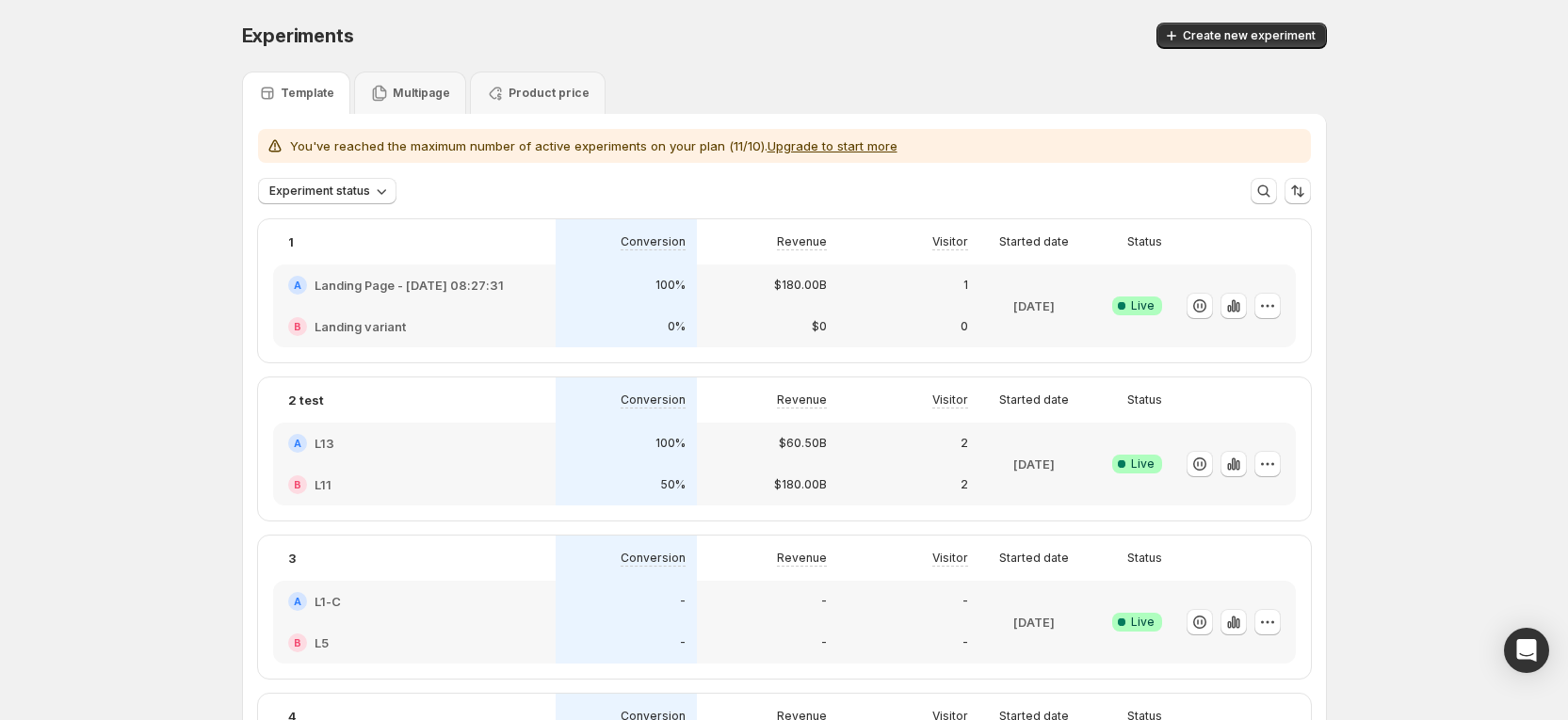
drag, startPoint x: 134, startPoint y: 240, endPoint x: 60, endPoint y: 279, distance: 83.6
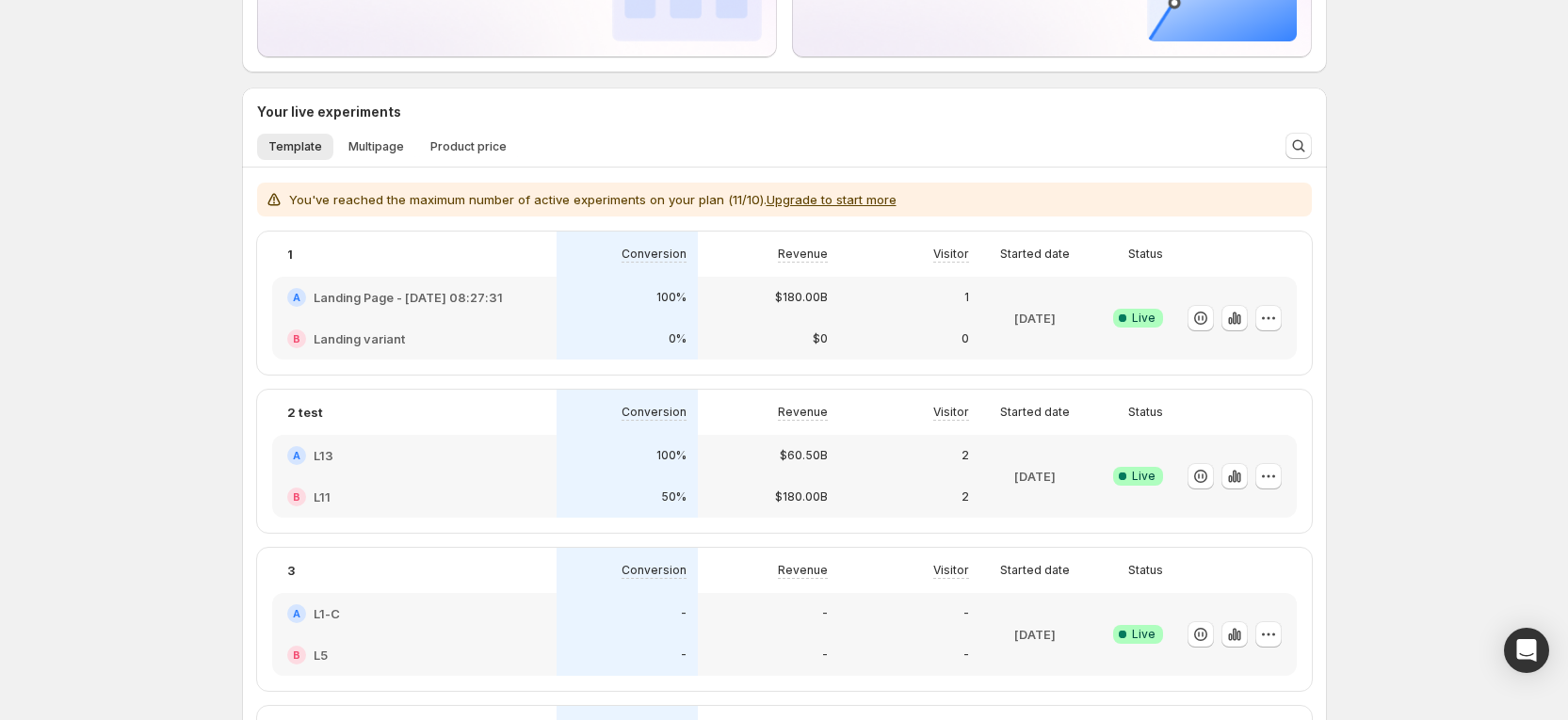
scroll to position [283, 0]
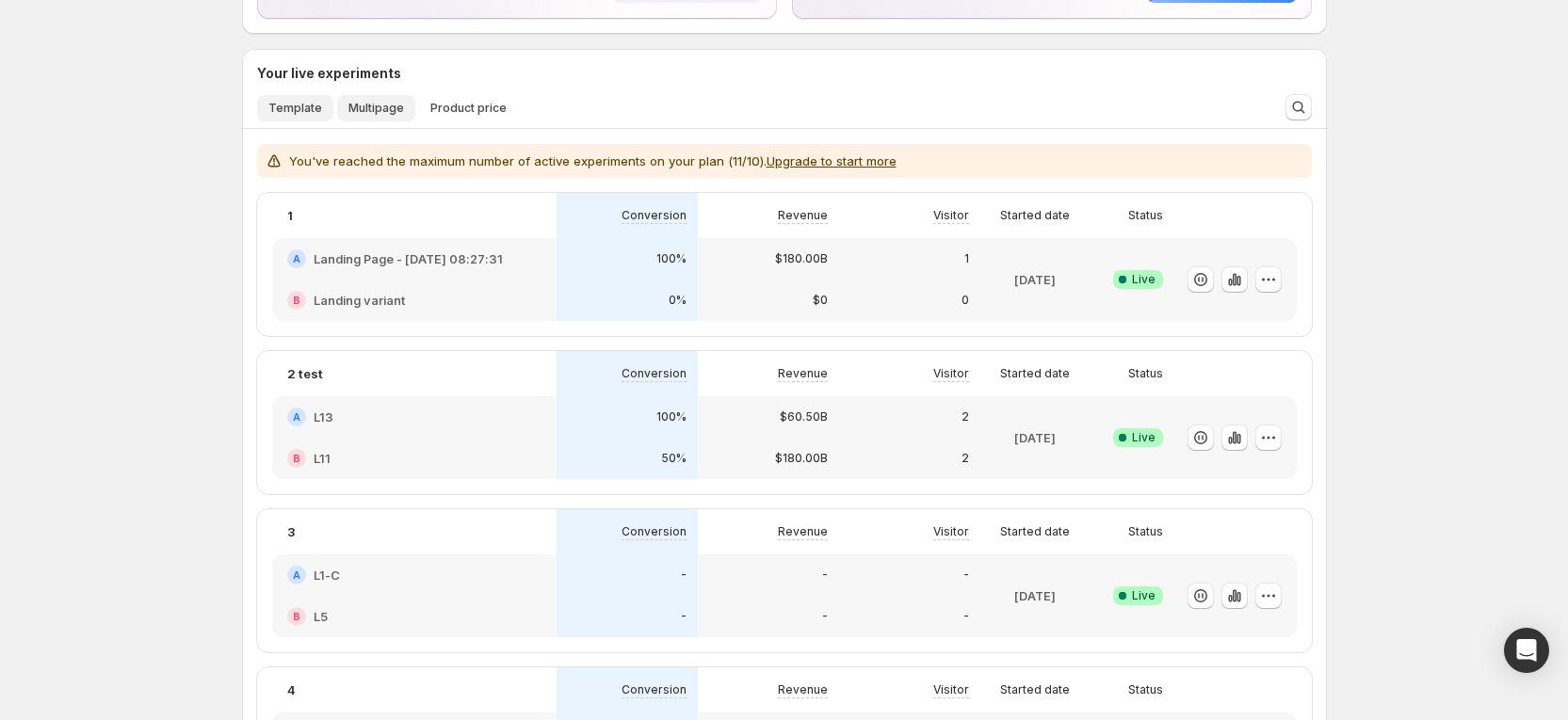
click at [372, 118] on button "Multipage" at bounding box center [376, 107] width 78 height 26
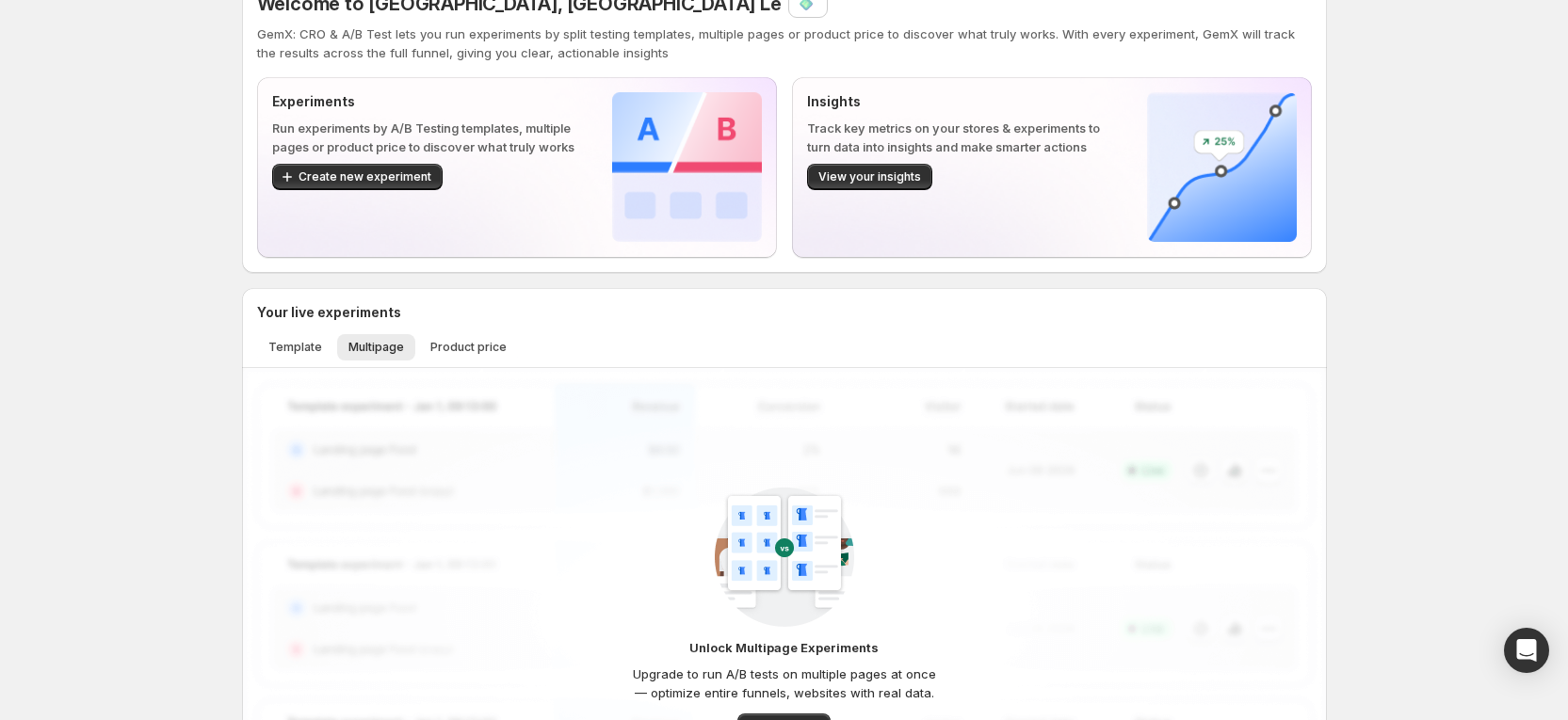
scroll to position [0, 0]
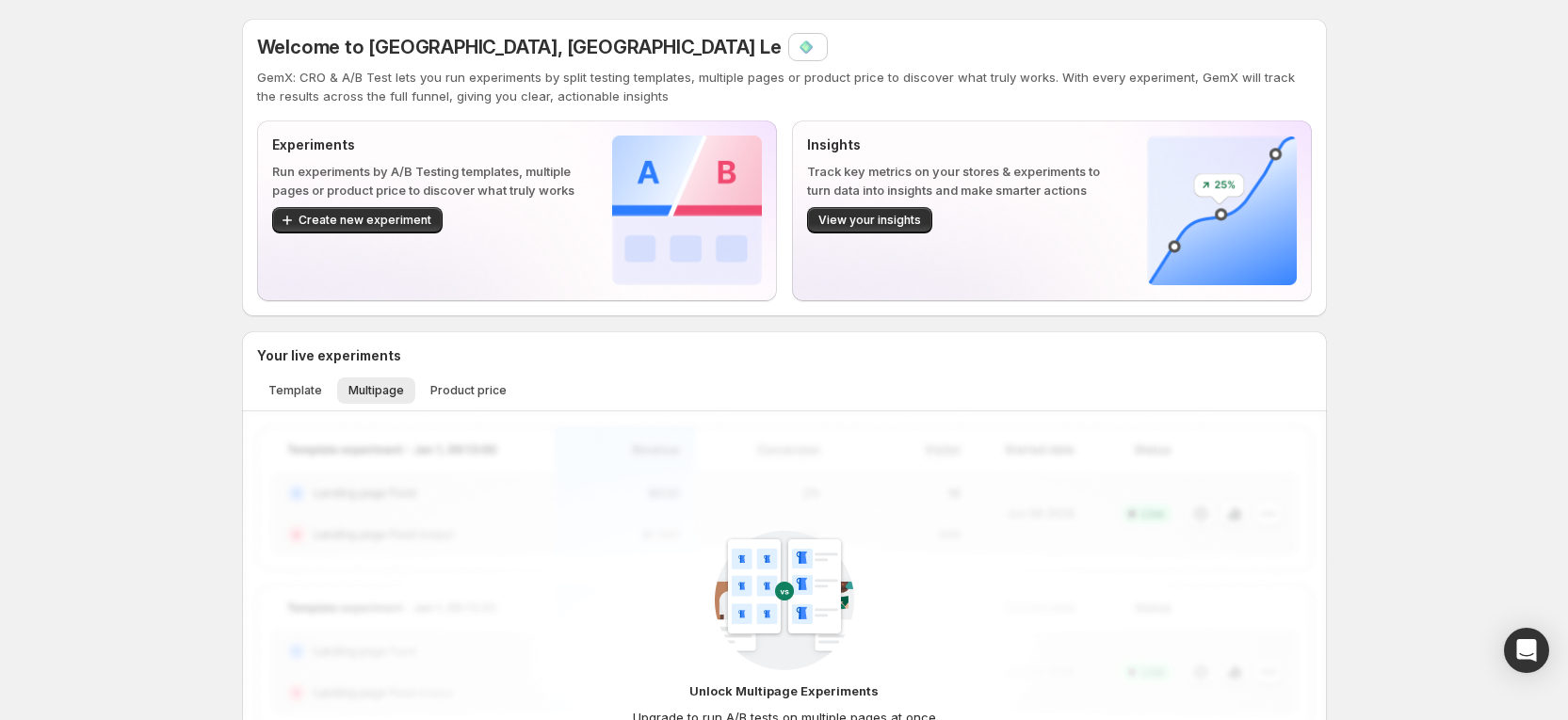
click at [1372, 227] on div "Welcome to GemX, Russia Le GemX: CRO & A/B Test lets you run experiments by spl…" at bounding box center [784, 712] width 1568 height 1425
click at [296, 402] on button "Template" at bounding box center [295, 390] width 76 height 26
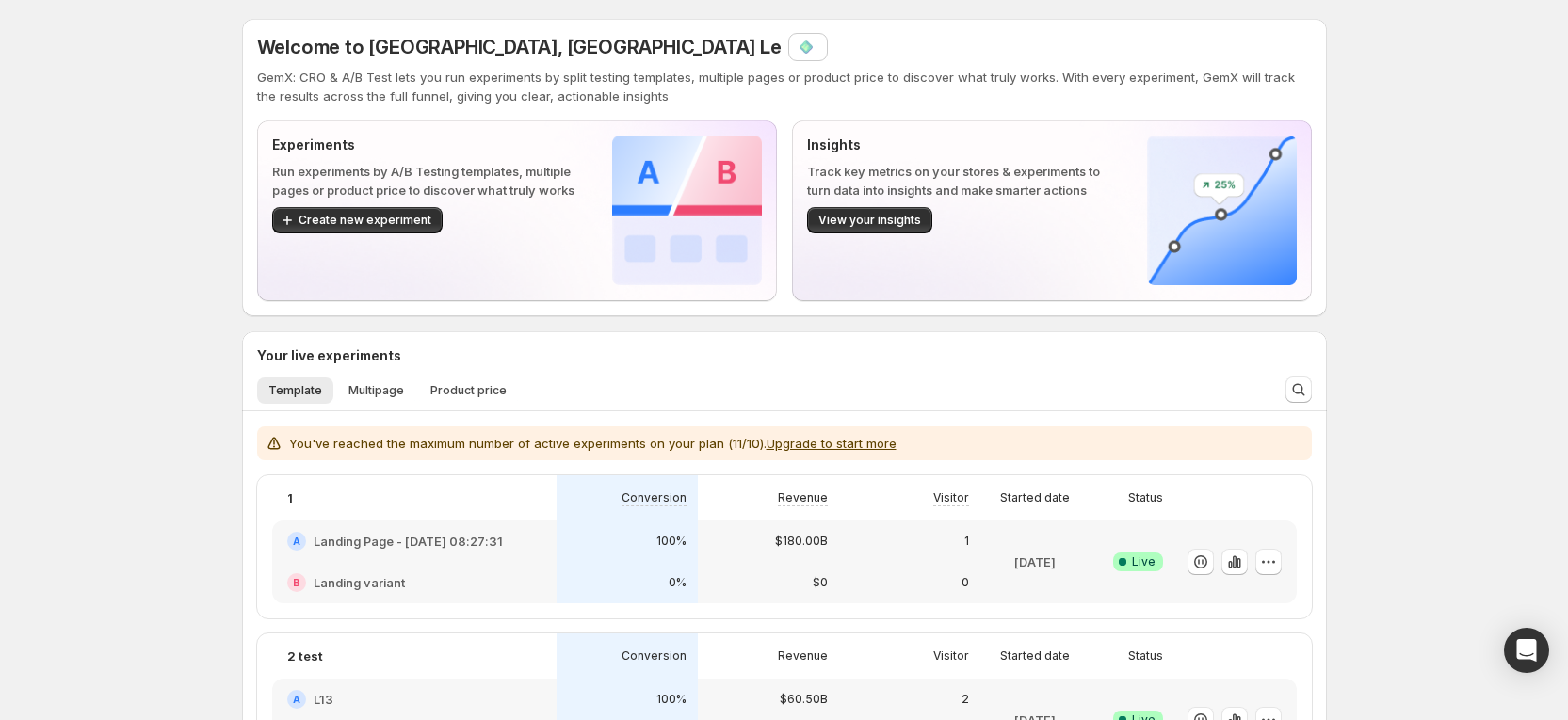
scroll to position [283, 0]
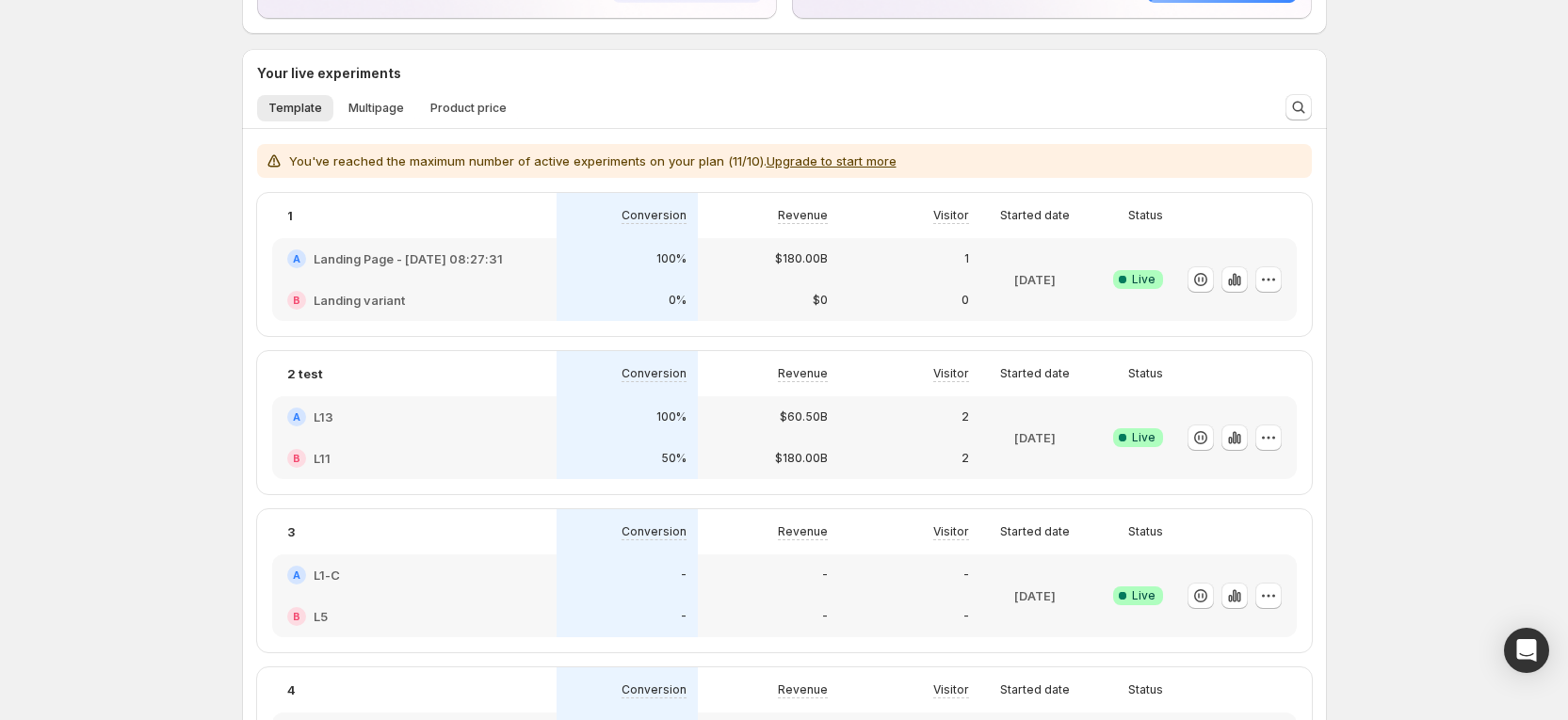
click at [617, 422] on div "100%" at bounding box center [627, 416] width 119 height 18
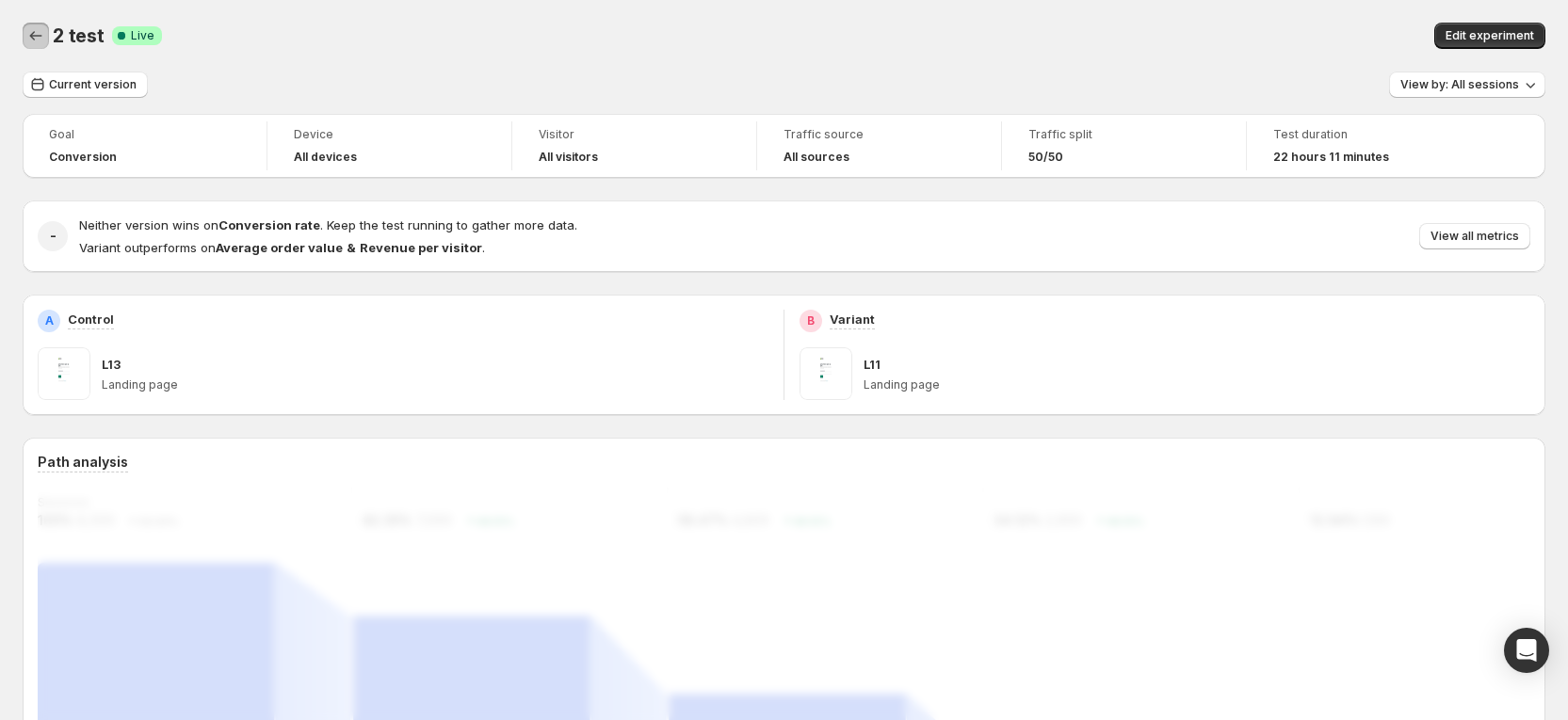
click at [36, 42] on icon "Back" at bounding box center [35, 35] width 18 height 18
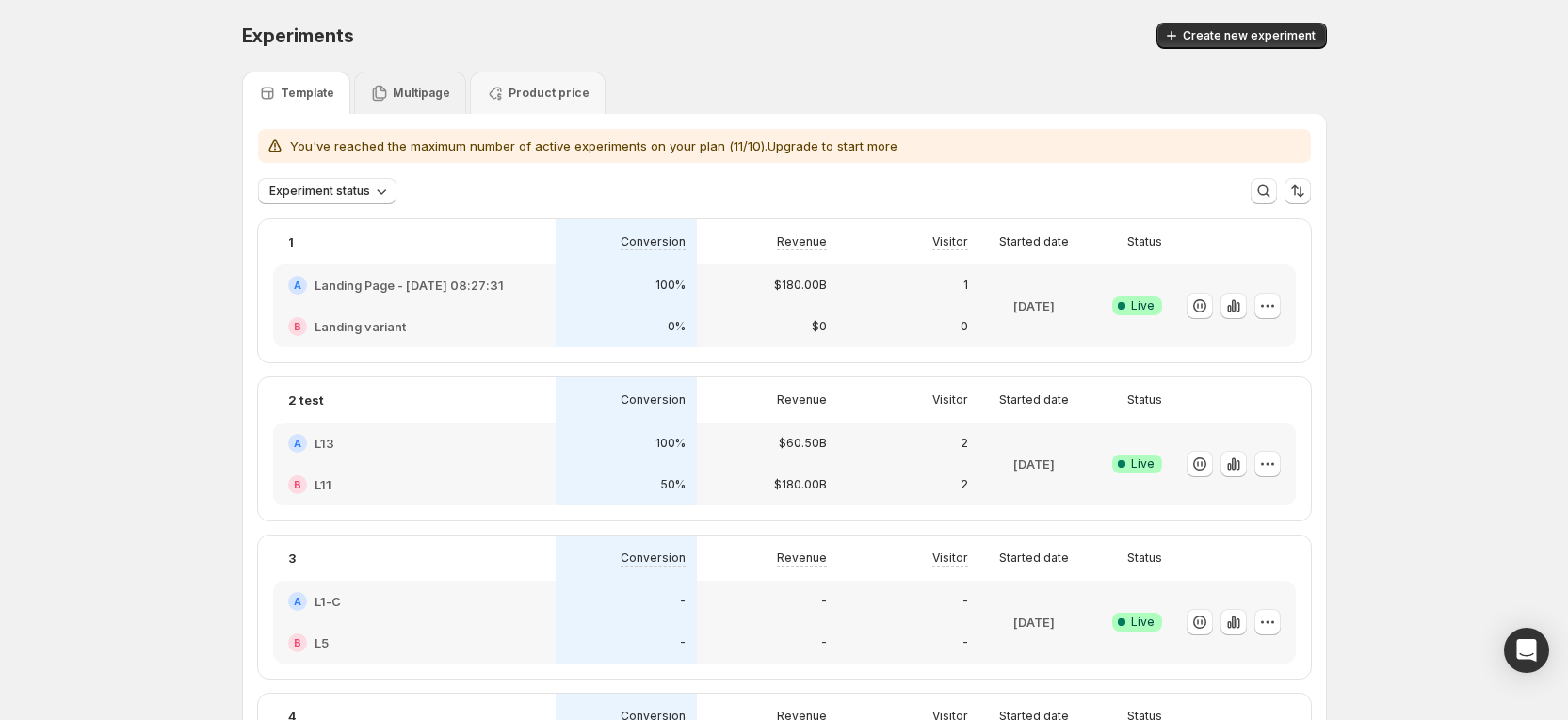
click at [396, 101] on div "Multipage" at bounding box center [409, 93] width 80 height 18
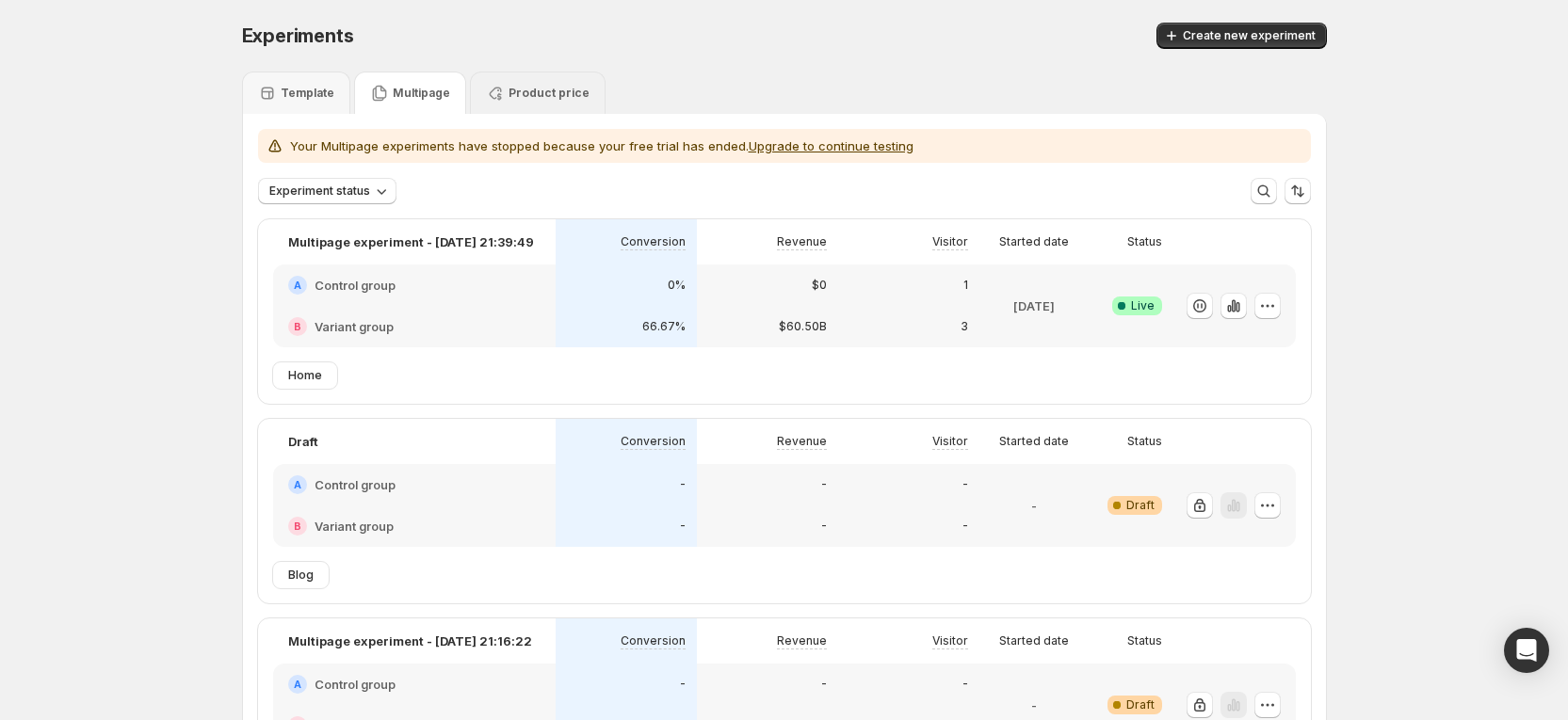
click at [554, 96] on p "Product price" at bounding box center [549, 94] width 81 height 15
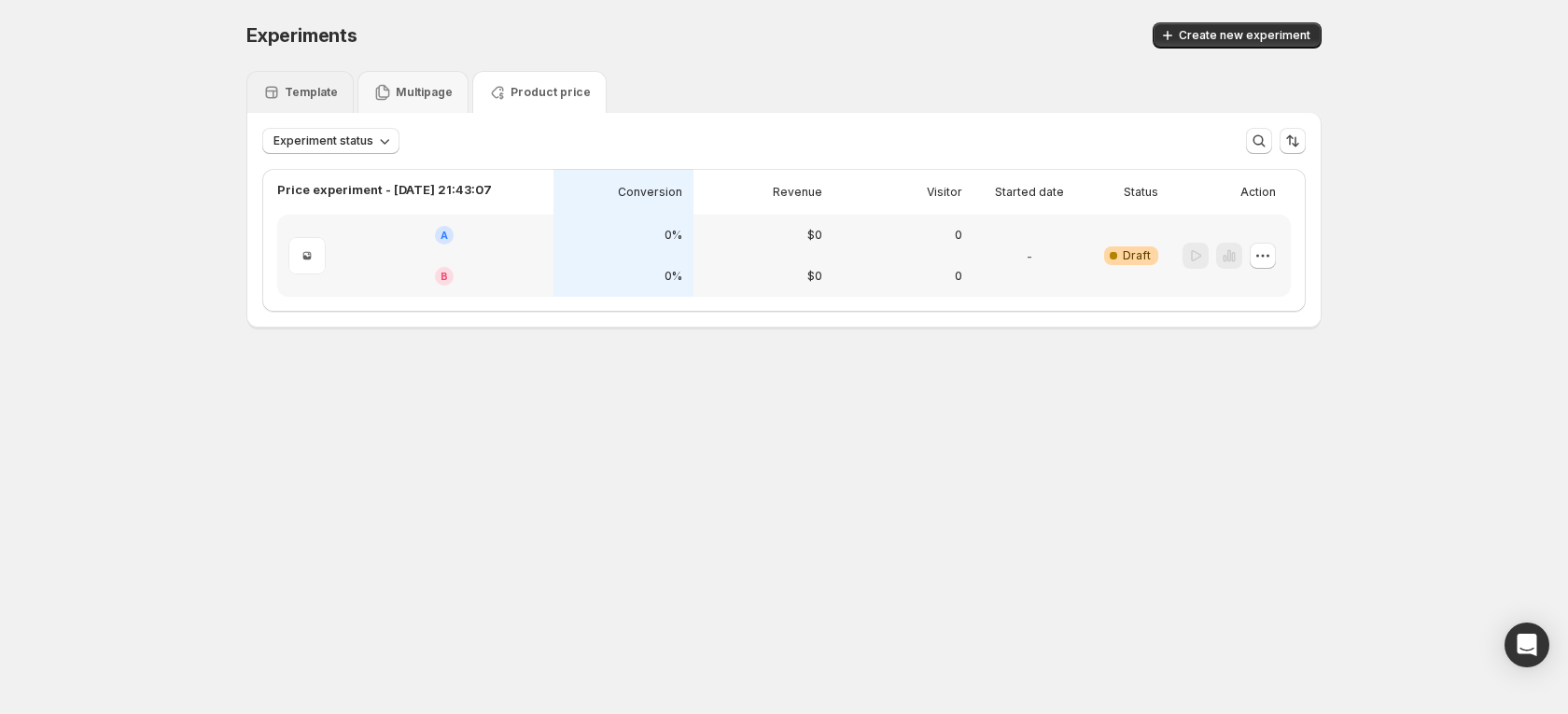
click at [310, 101] on div "Template" at bounding box center [299, 92] width 76 height 18
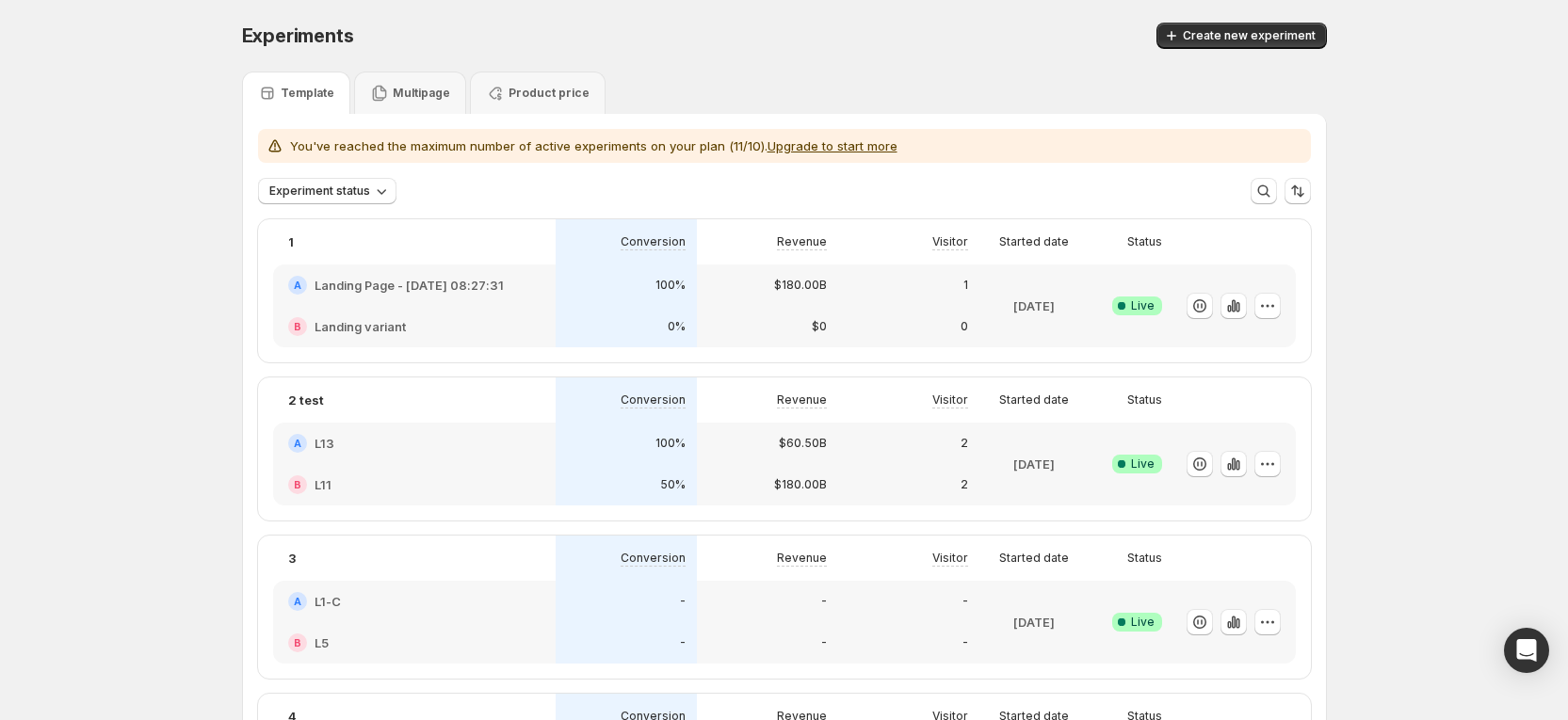
click at [1209, 106] on div "Template Multipage Product price" at bounding box center [784, 93] width 1085 height 43
click at [1150, 102] on div "Template Multipage Product price" at bounding box center [784, 93] width 1085 height 43
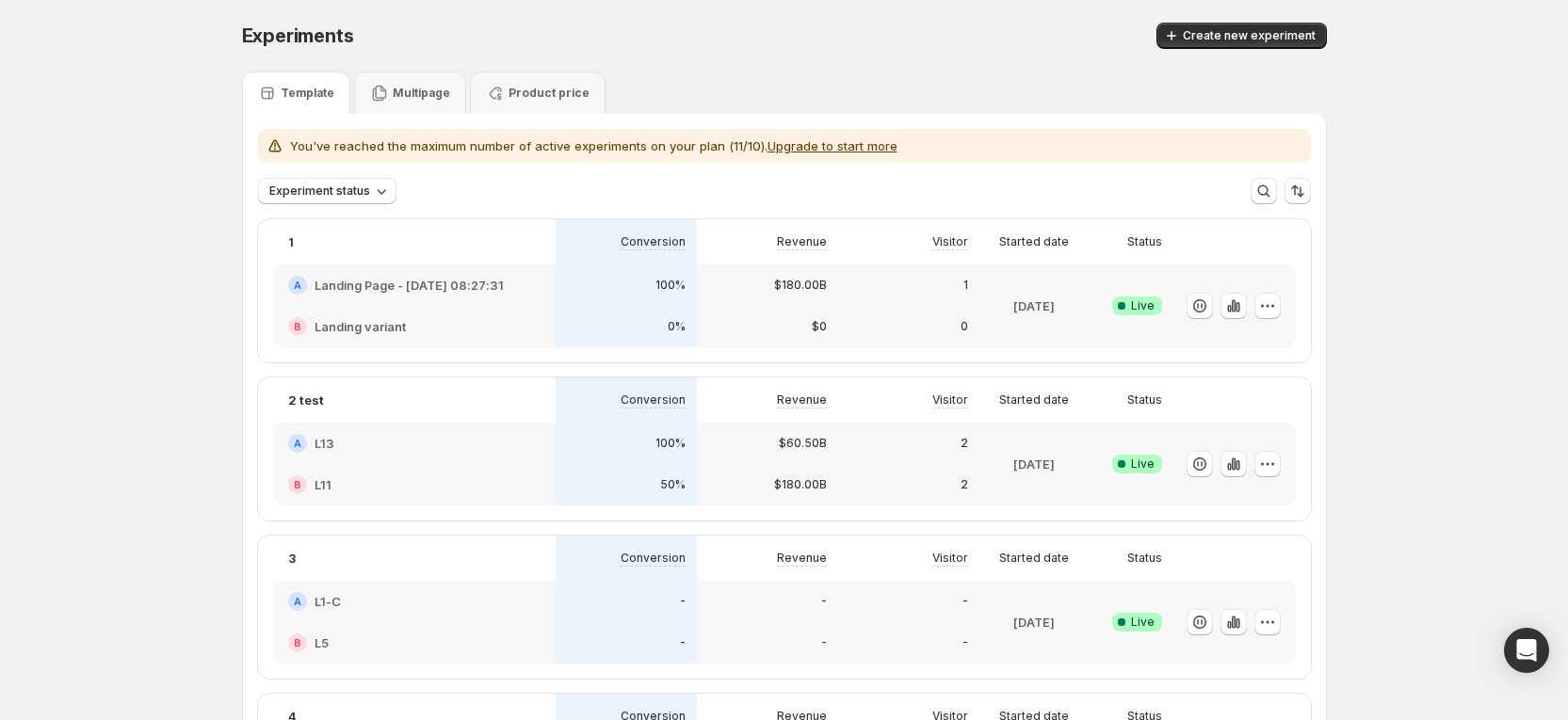
click at [1110, 34] on div "Create new experiment" at bounding box center [1043, 35] width 564 height 26
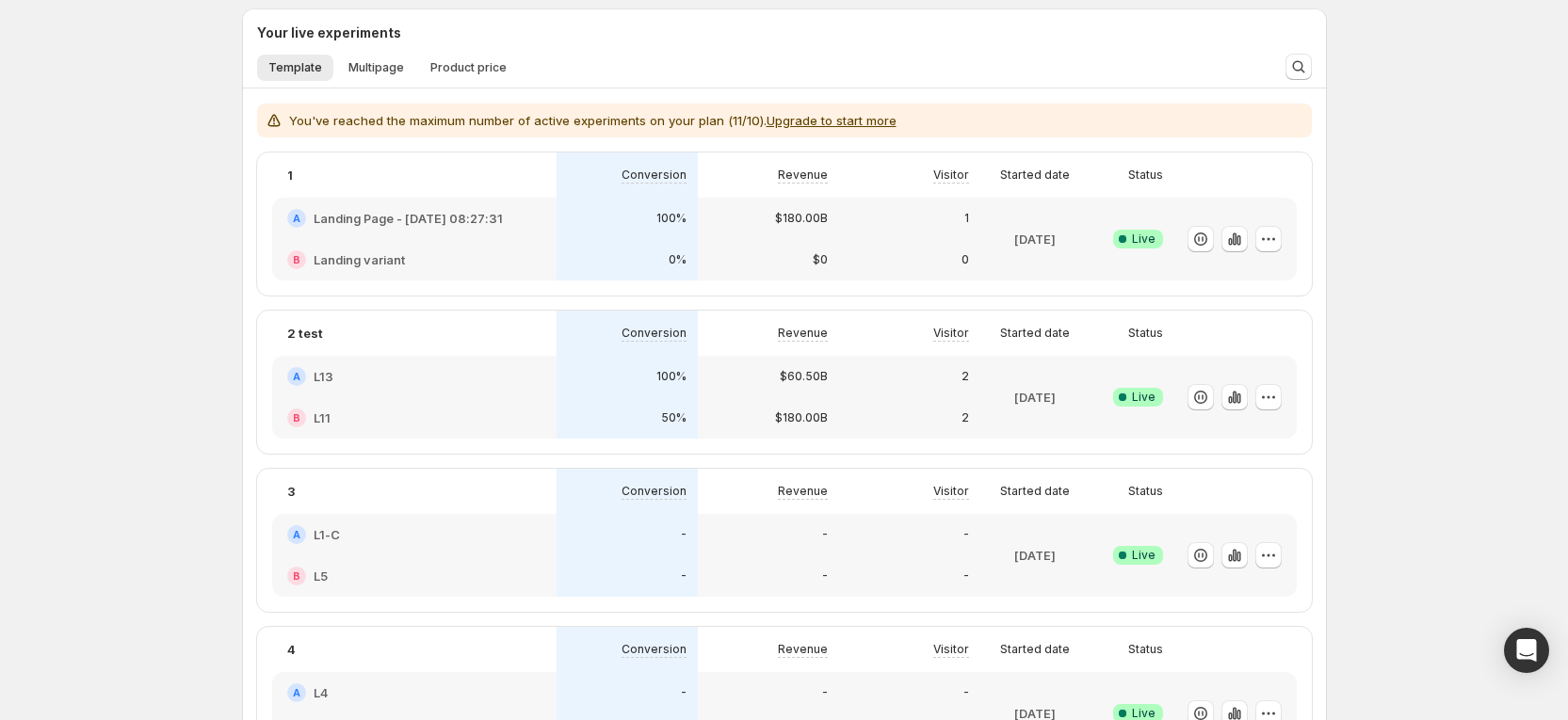
scroll to position [283, 0]
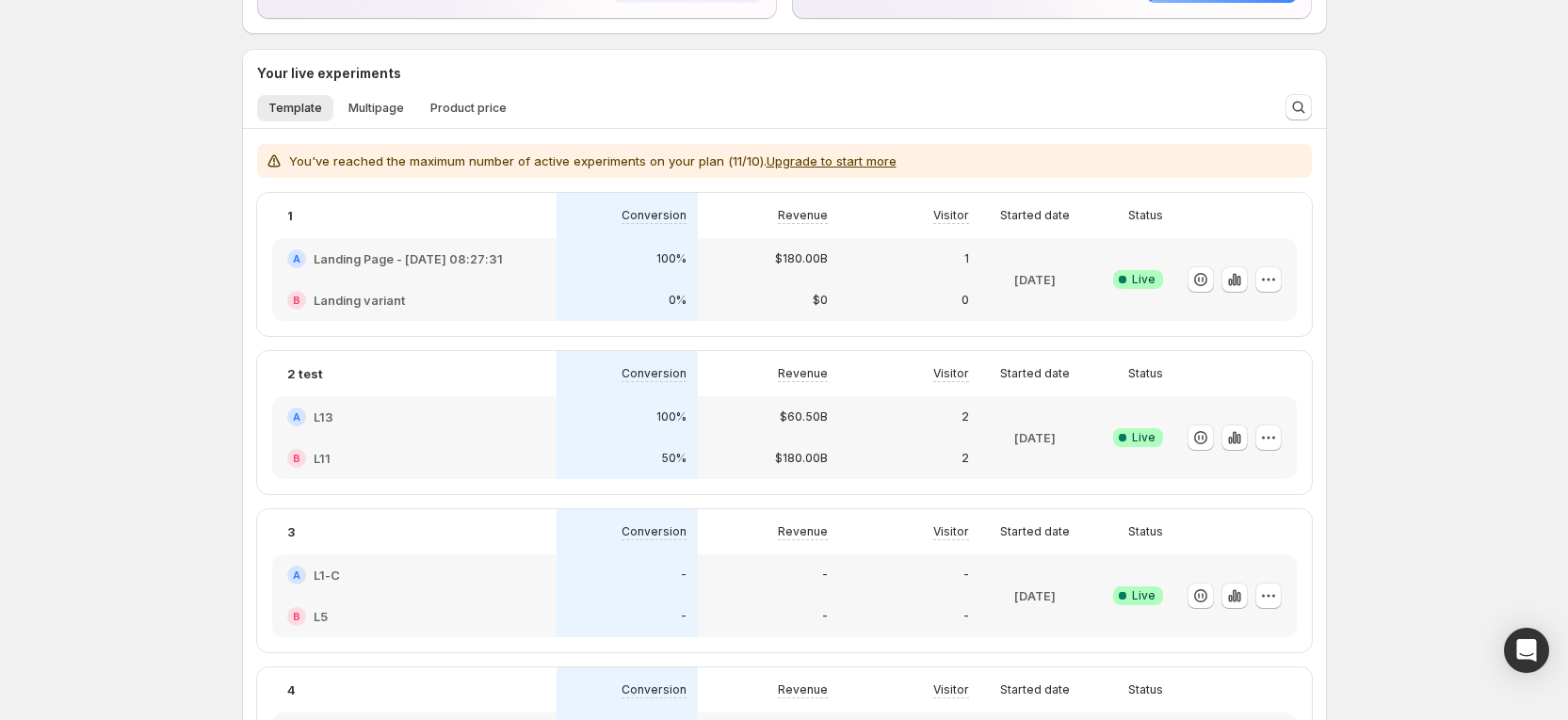
click at [847, 161] on button "Upgrade to start more" at bounding box center [831, 162] width 130 height 15
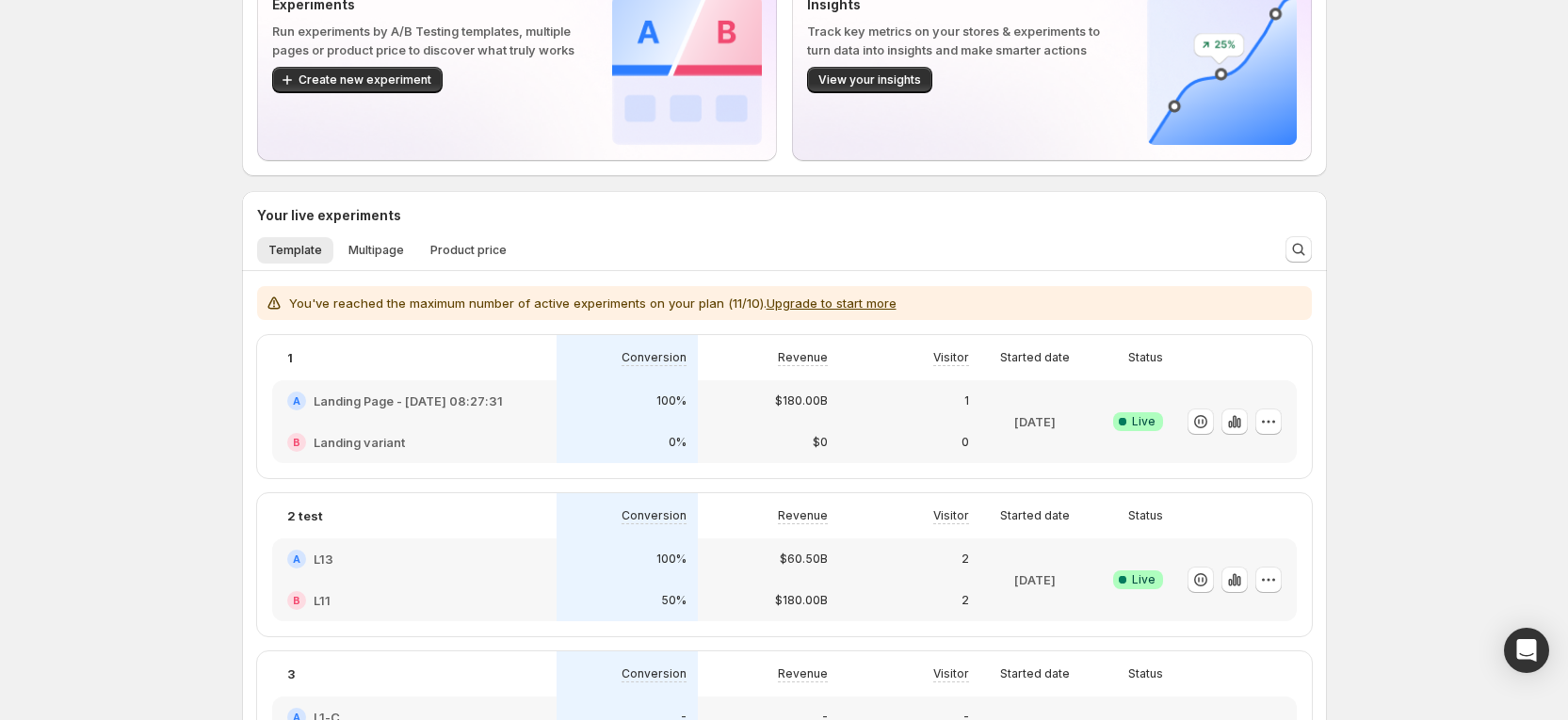
scroll to position [0, 0]
